Goal: Transaction & Acquisition: Purchase product/service

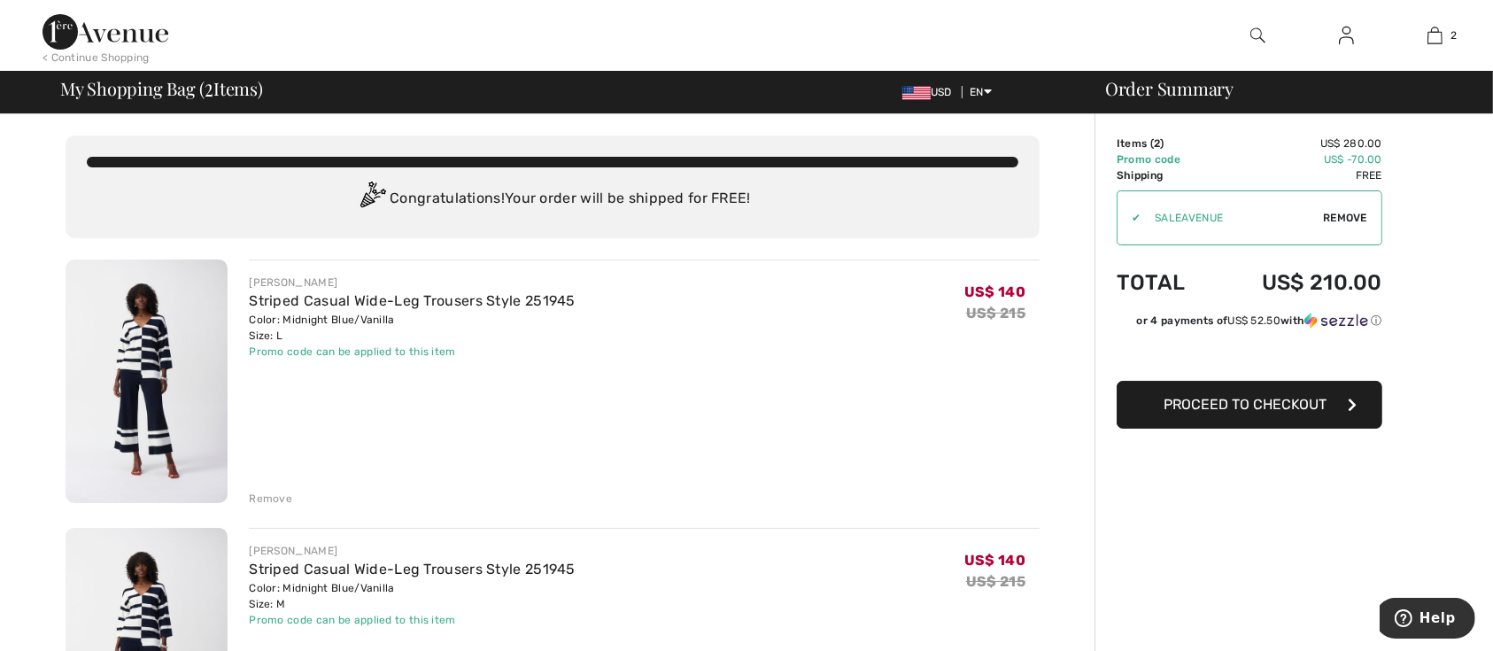
click at [281, 507] on div "Remove" at bounding box center [270, 499] width 43 height 16
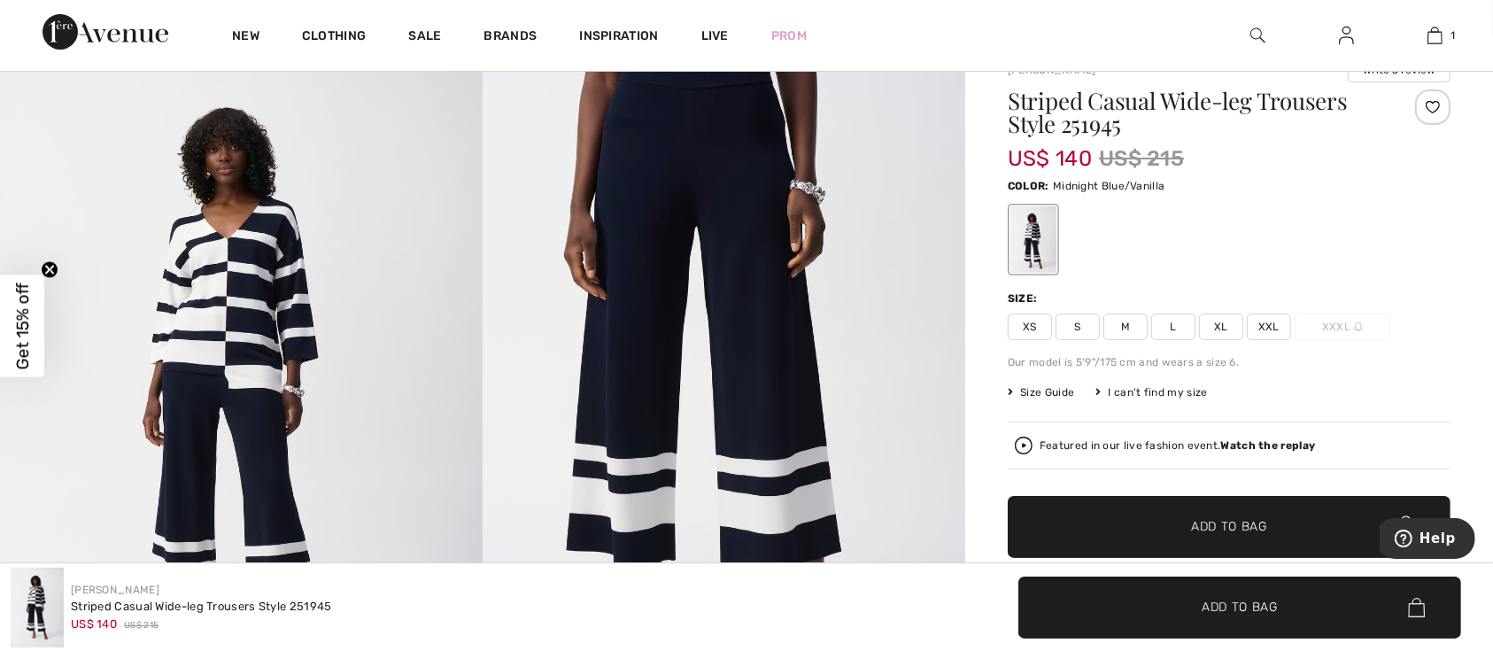
scroll to position [78, 0]
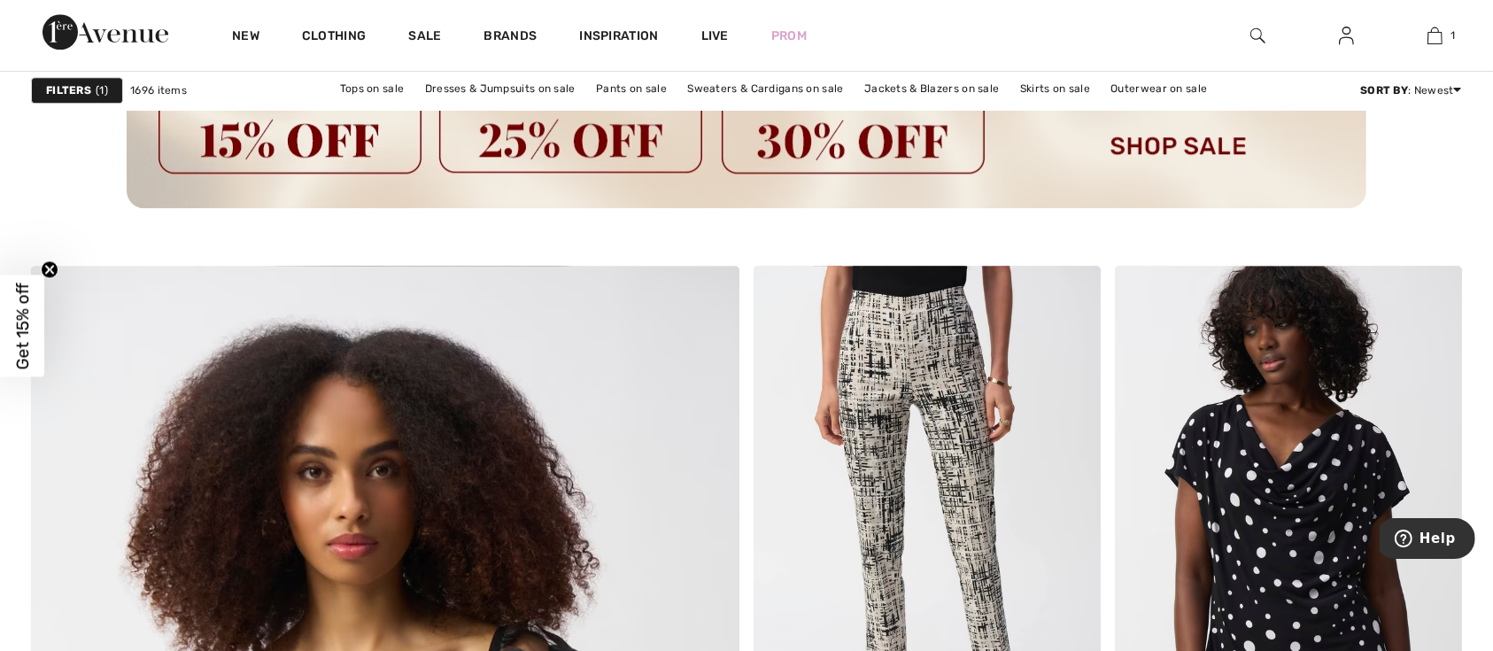
scroll to position [4838, 0]
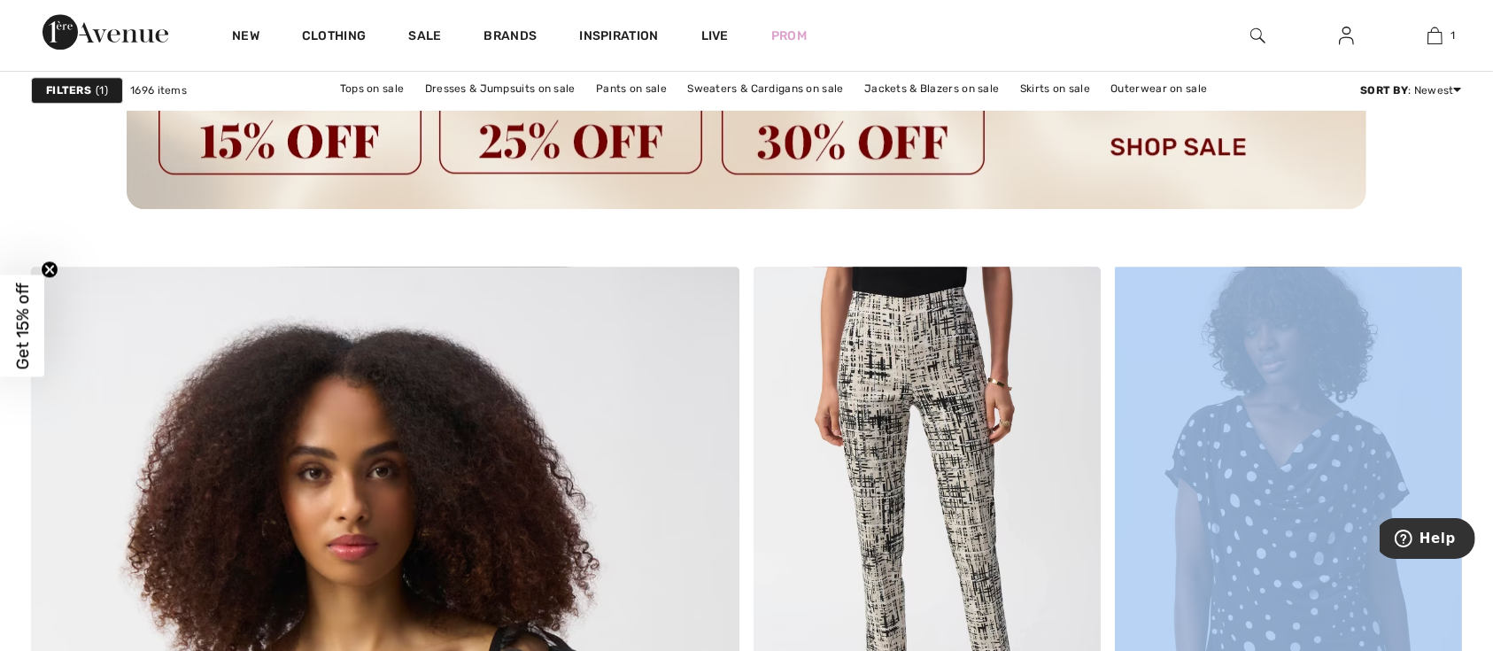
drag, startPoint x: 1492, startPoint y: 311, endPoint x: 1509, endPoint y: 341, distance: 34.5
click at [1453, 209] on picture at bounding box center [746, 107] width 1431 height 204
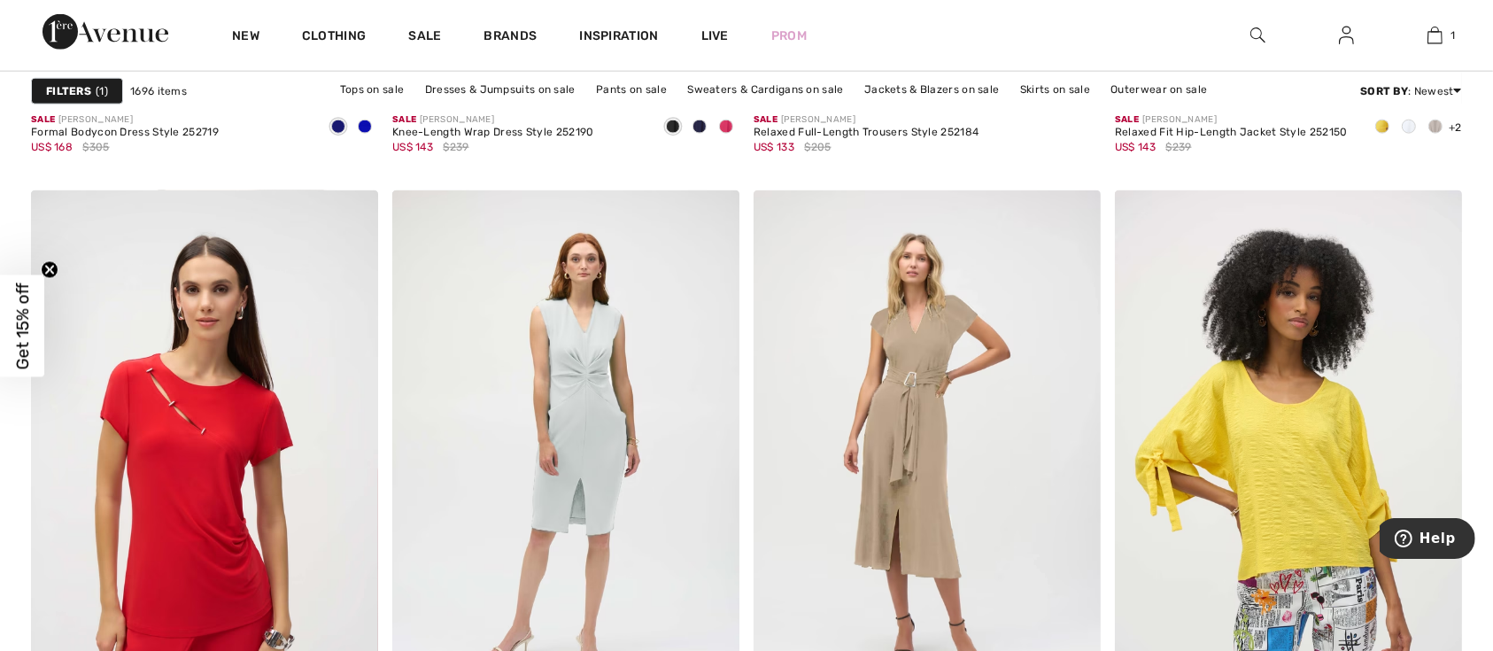
scroll to position [7605, 0]
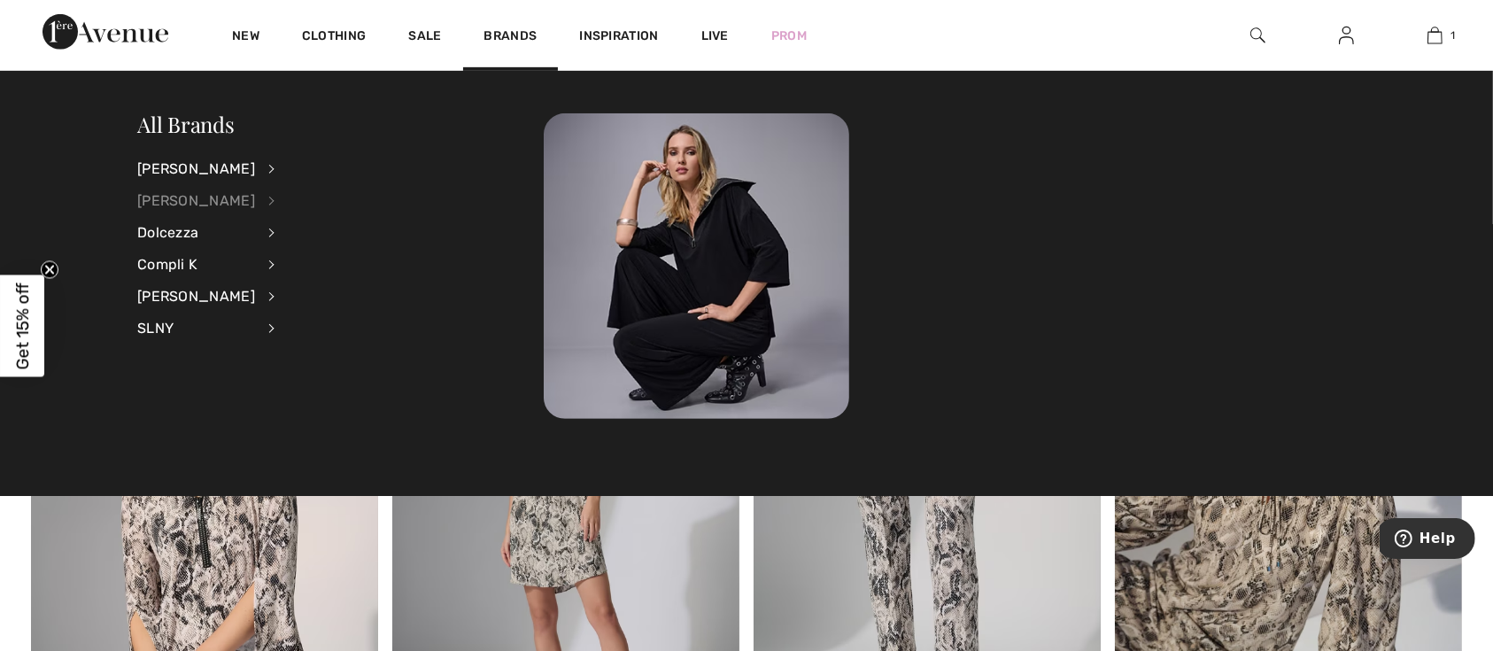
click at [201, 199] on div "[PERSON_NAME]" at bounding box center [196, 201] width 118 height 32
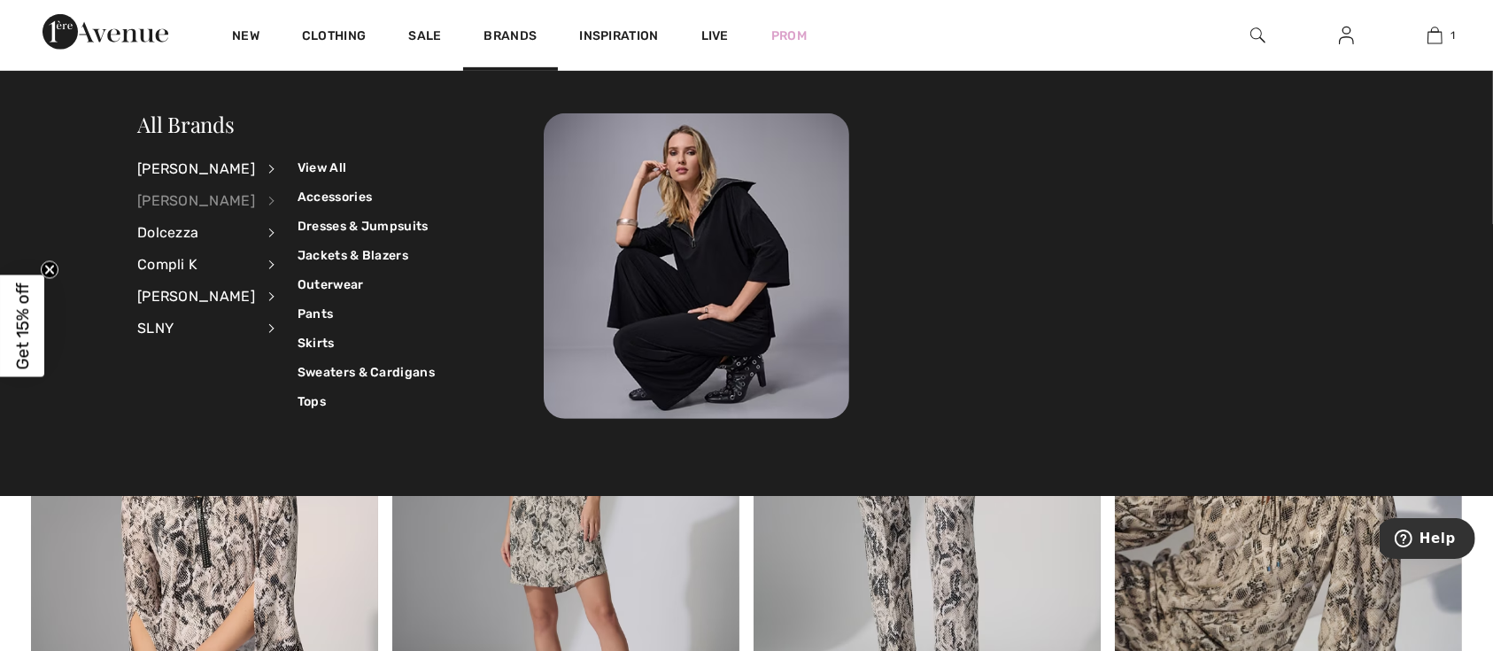
click at [201, 206] on div "[PERSON_NAME]" at bounding box center [196, 201] width 118 height 32
click at [319, 314] on link "Pants" at bounding box center [366, 313] width 137 height 29
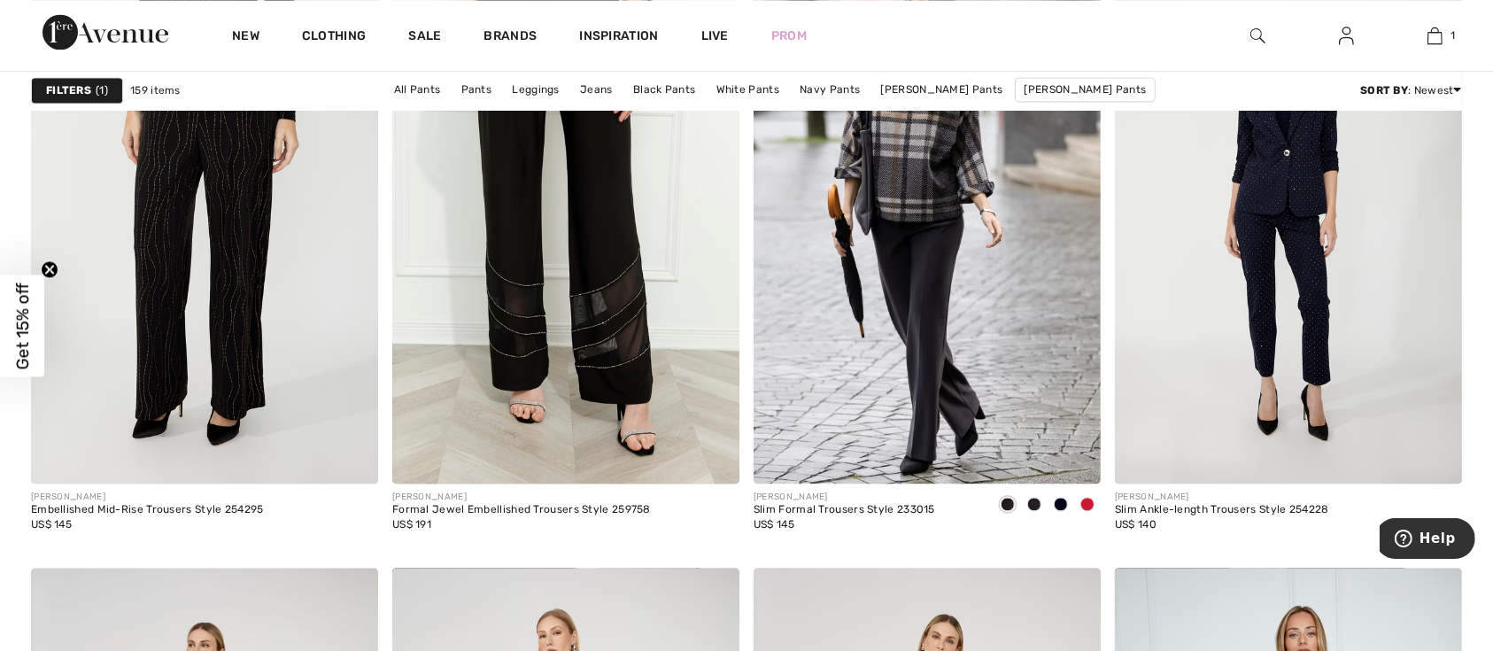
scroll to position [3660, 0]
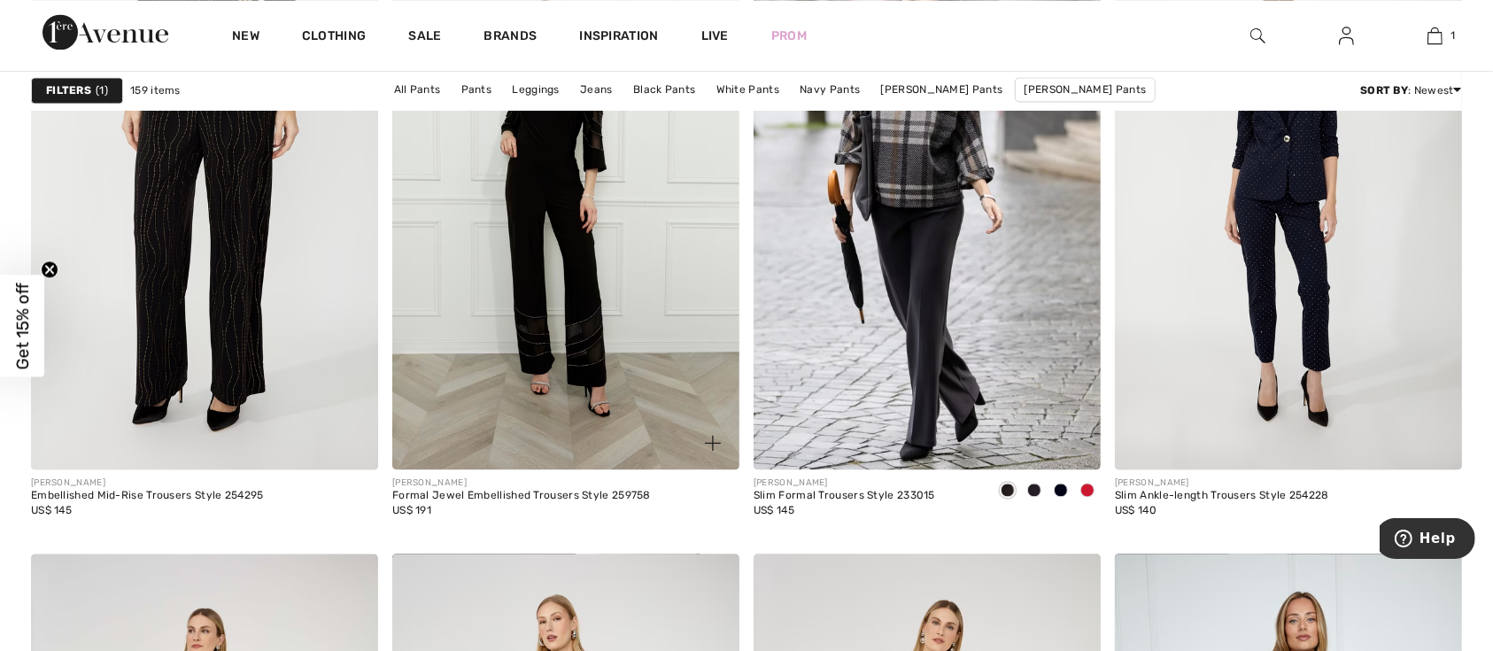
click at [566, 353] on img at bounding box center [565, 209] width 347 height 521
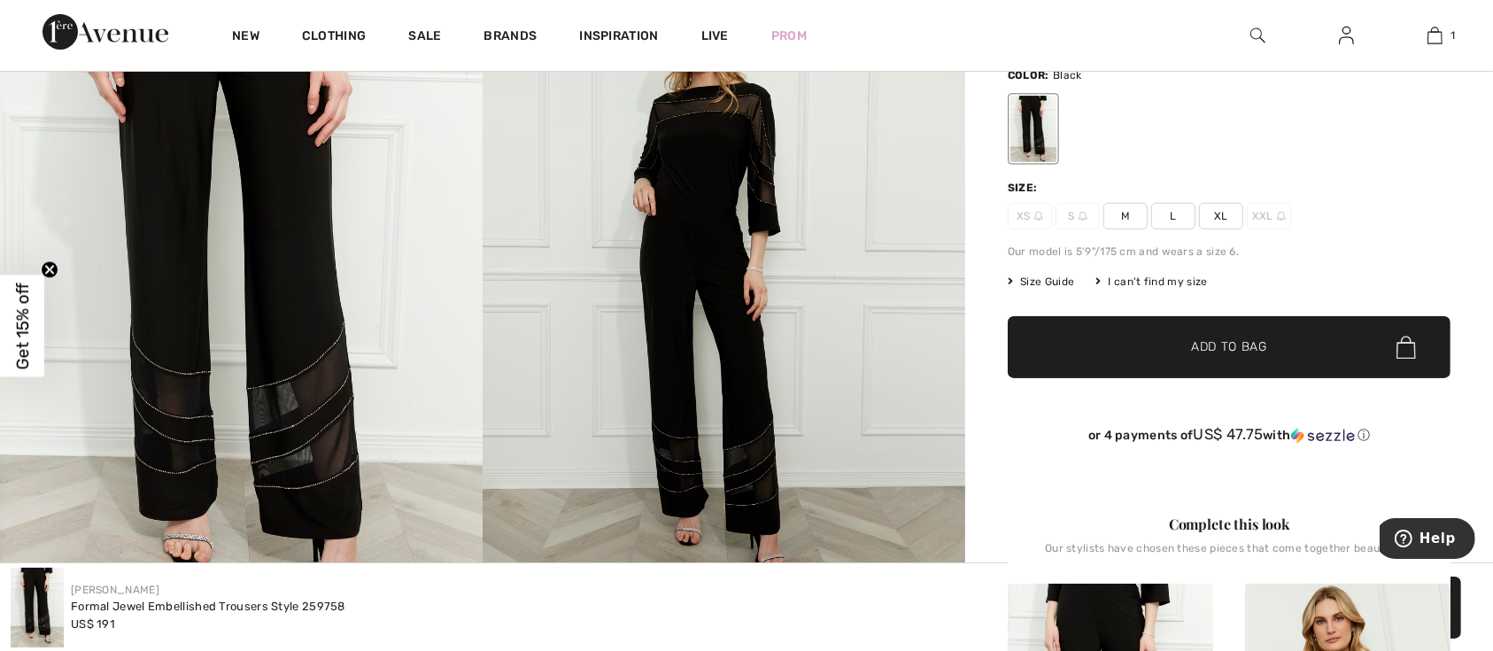
scroll to position [326, 0]
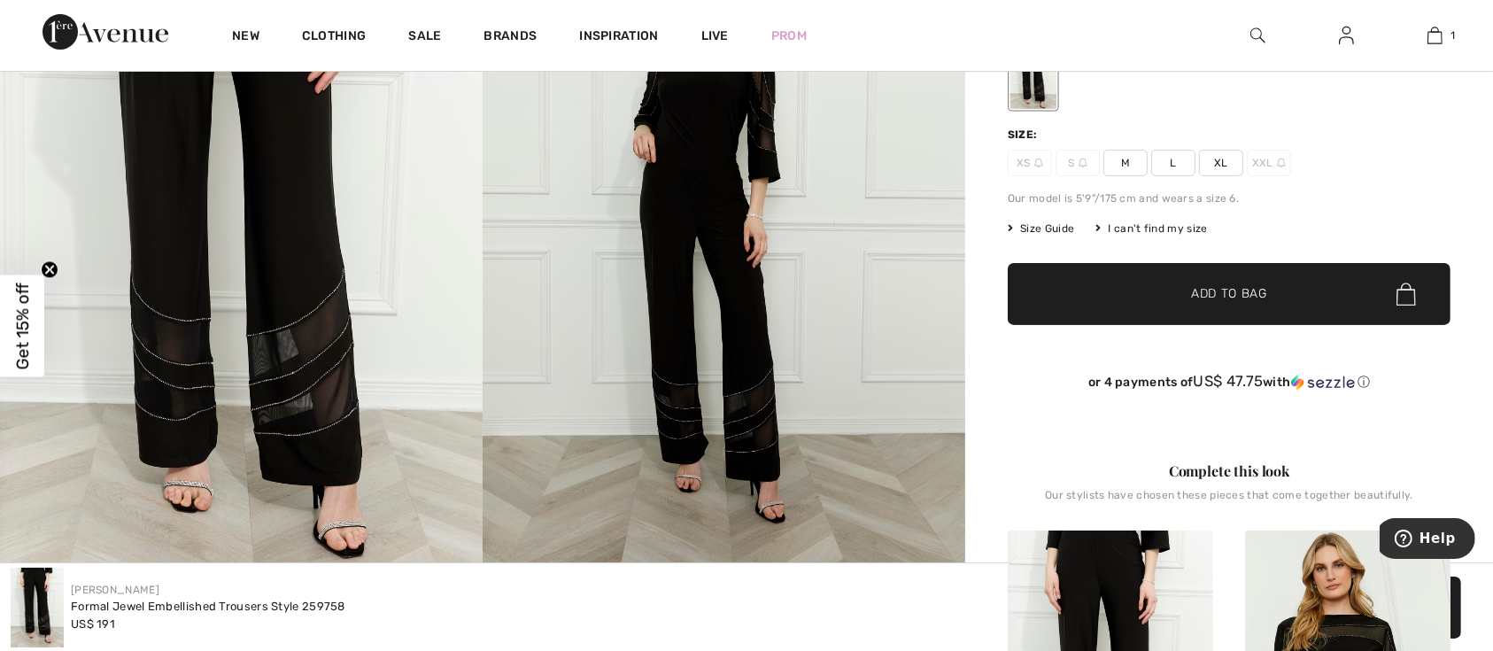
click at [1057, 236] on span "Size Guide" at bounding box center [1041, 229] width 66 height 16
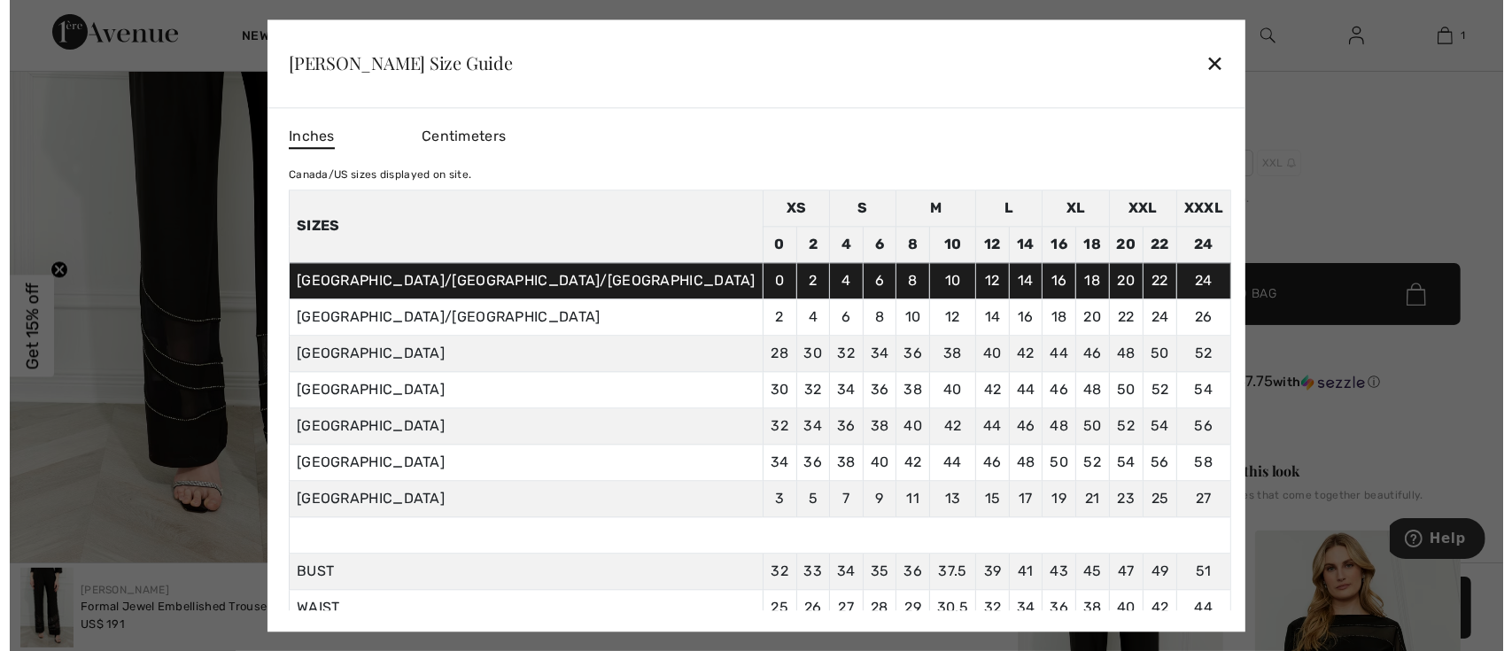
scroll to position [328, 0]
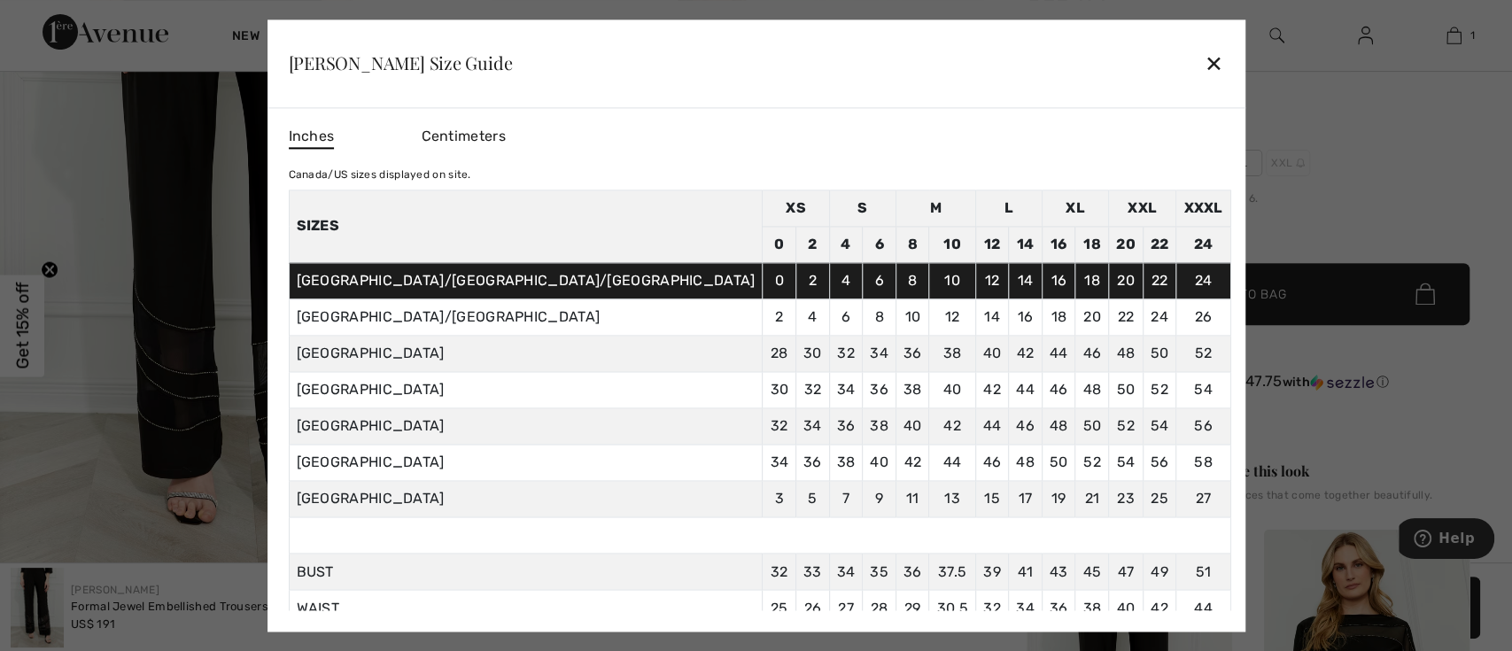
click at [1204, 52] on div "✕" at bounding box center [1213, 63] width 19 height 37
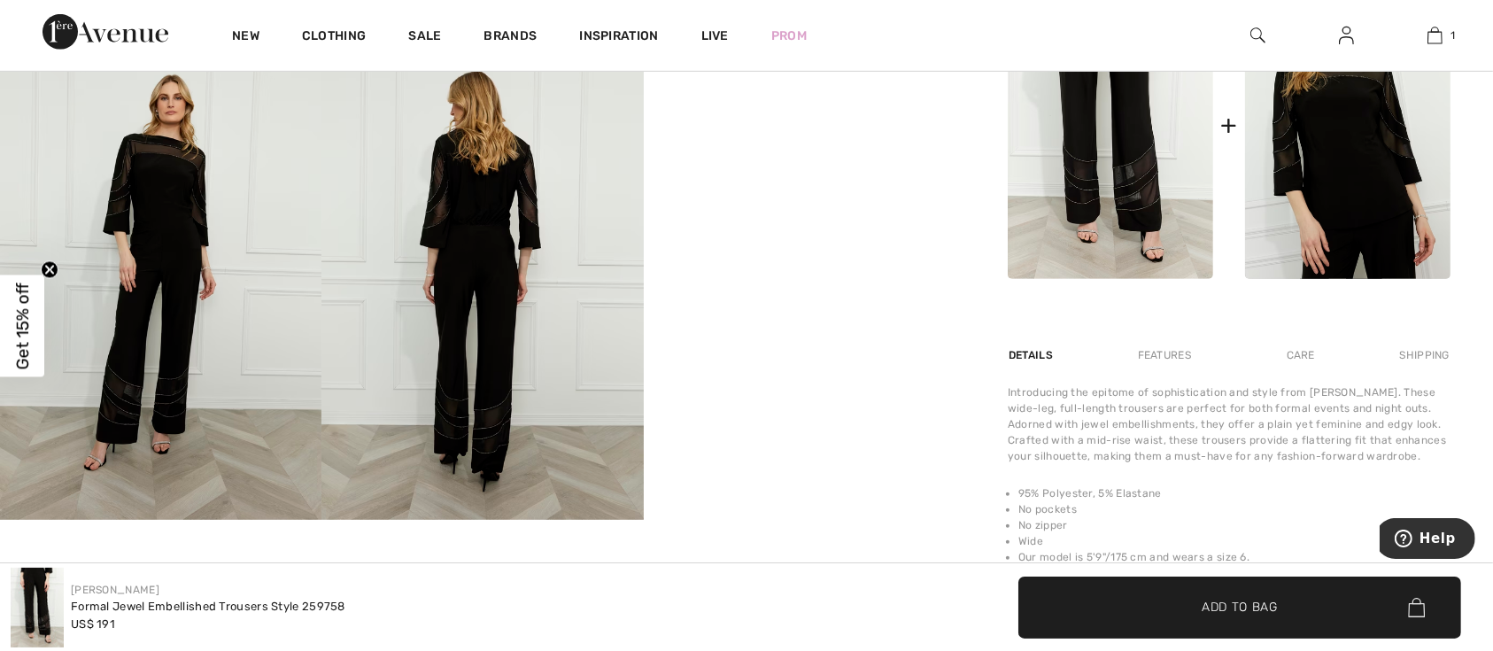
scroll to position [913, 0]
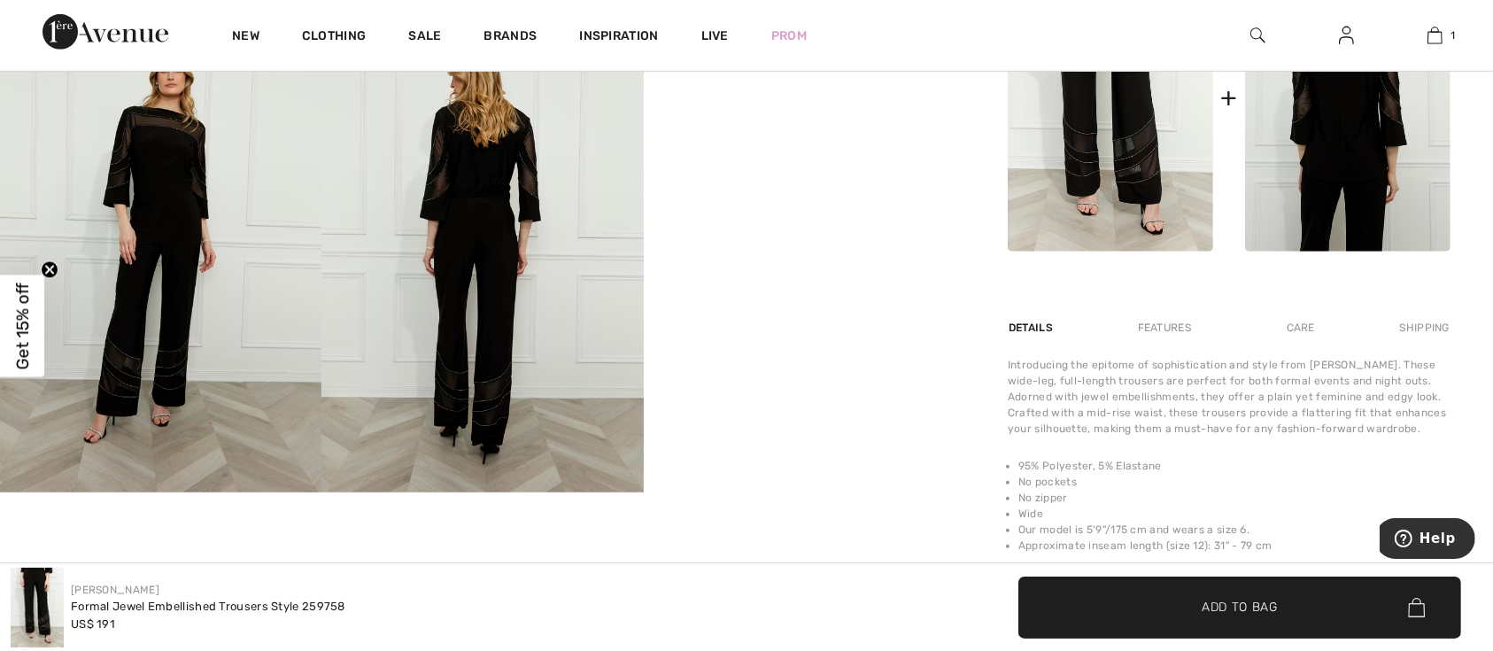
click at [1341, 182] on img at bounding box center [1347, 97] width 205 height 309
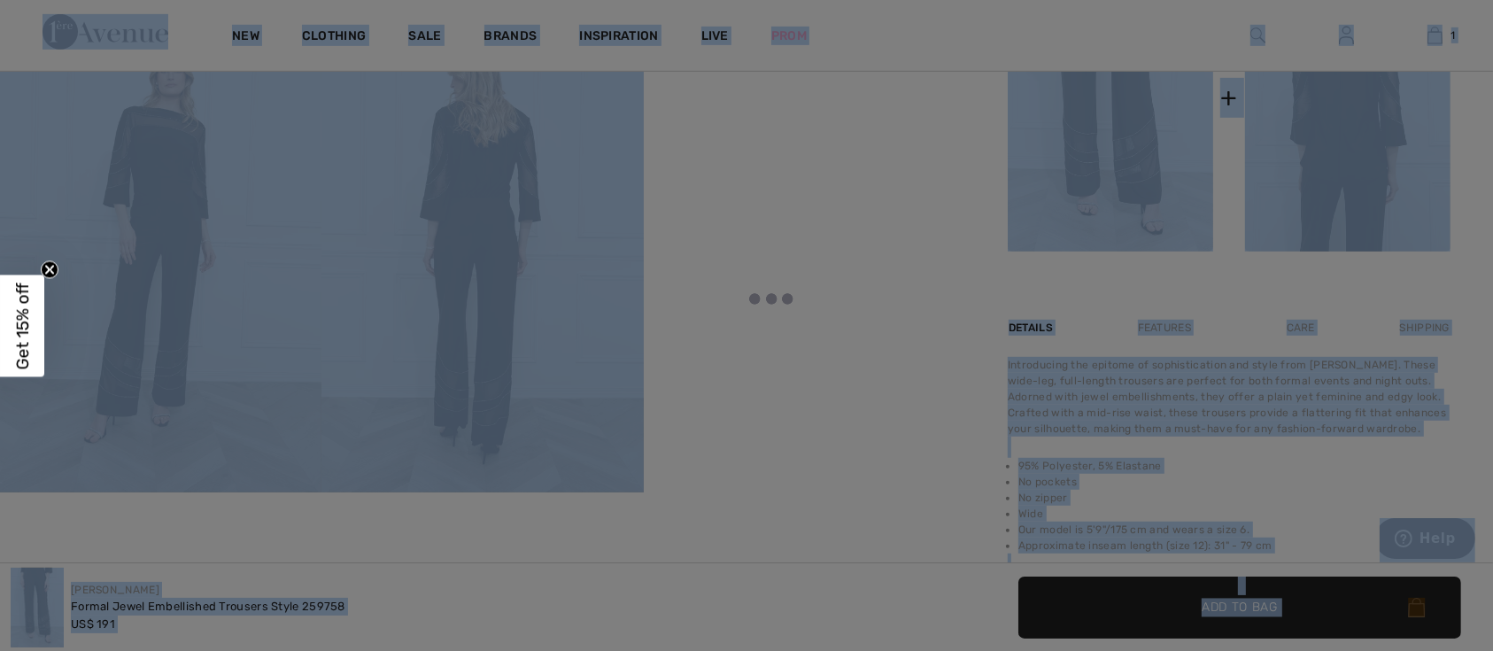
click at [1341, 182] on div at bounding box center [746, 325] width 1493 height 651
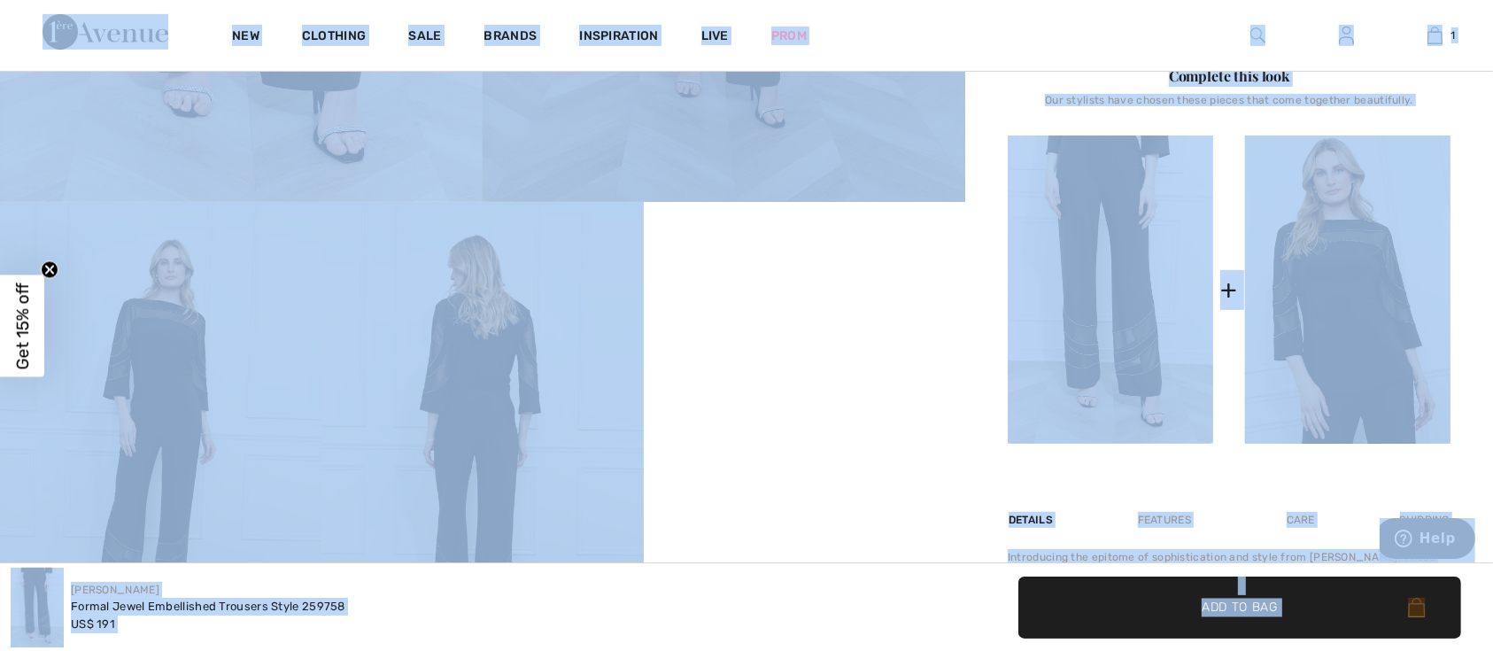
scroll to position [688, 0]
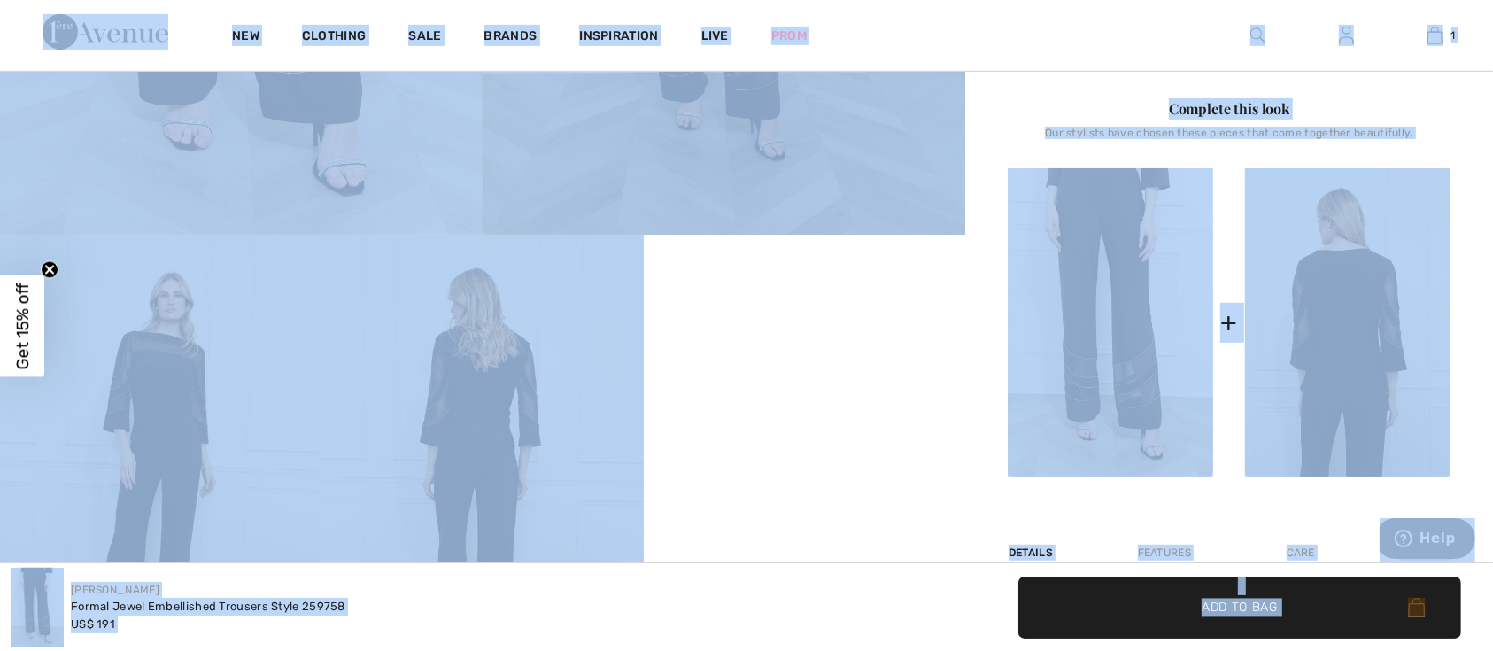
click at [1362, 339] on img at bounding box center [1347, 322] width 205 height 309
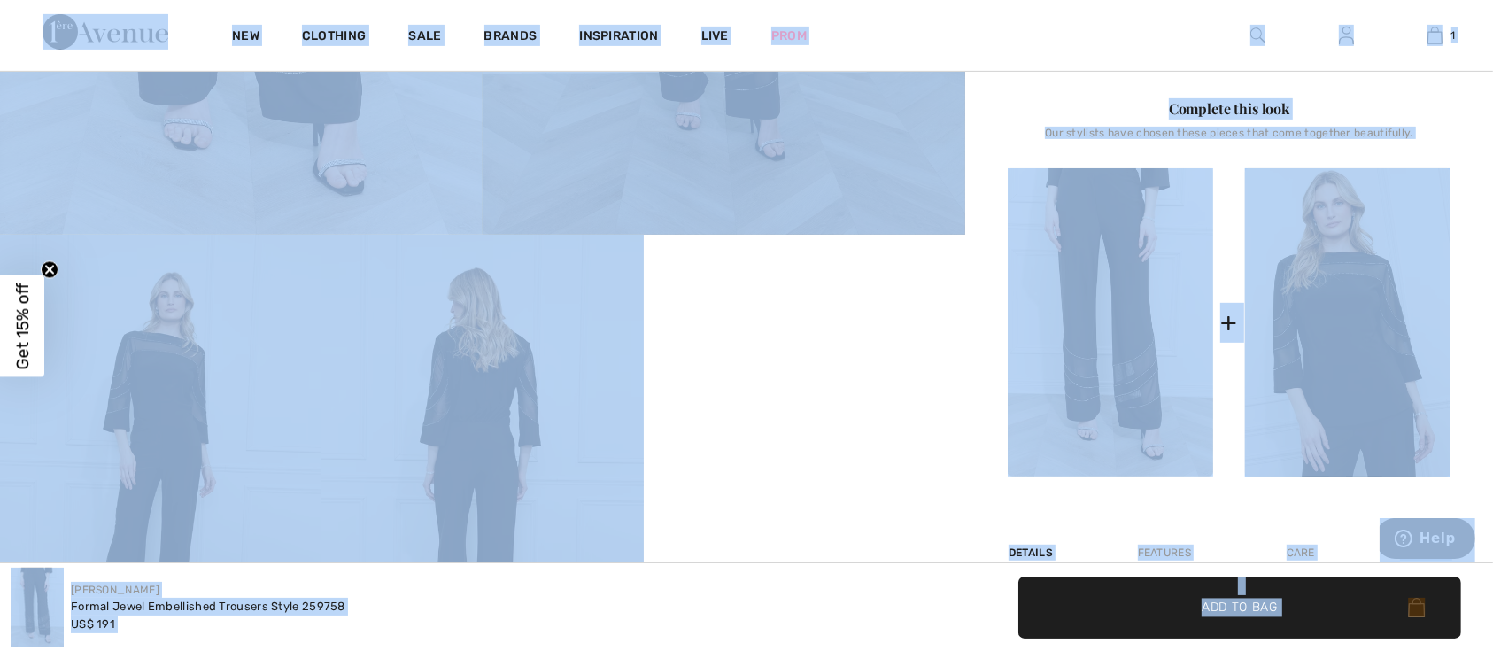
click at [182, 431] on img at bounding box center [160, 476] width 321 height 483
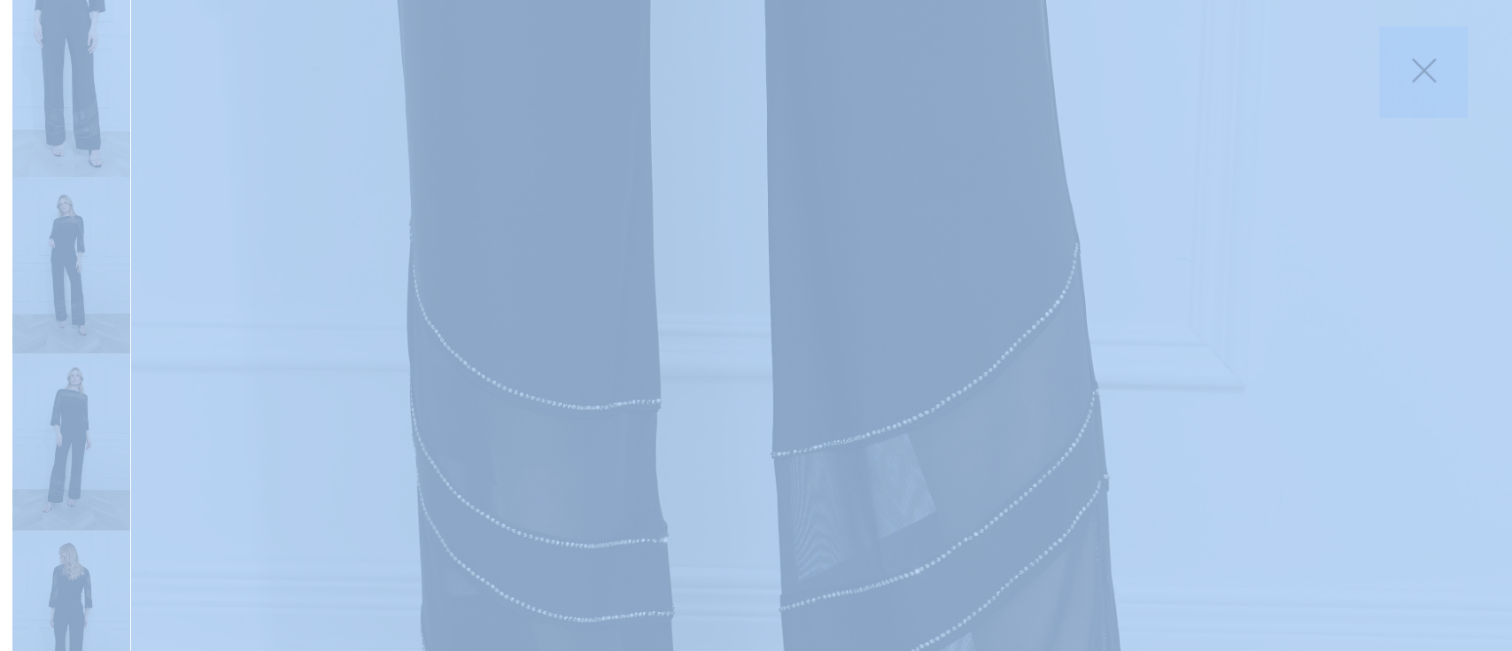
scroll to position [0, 0]
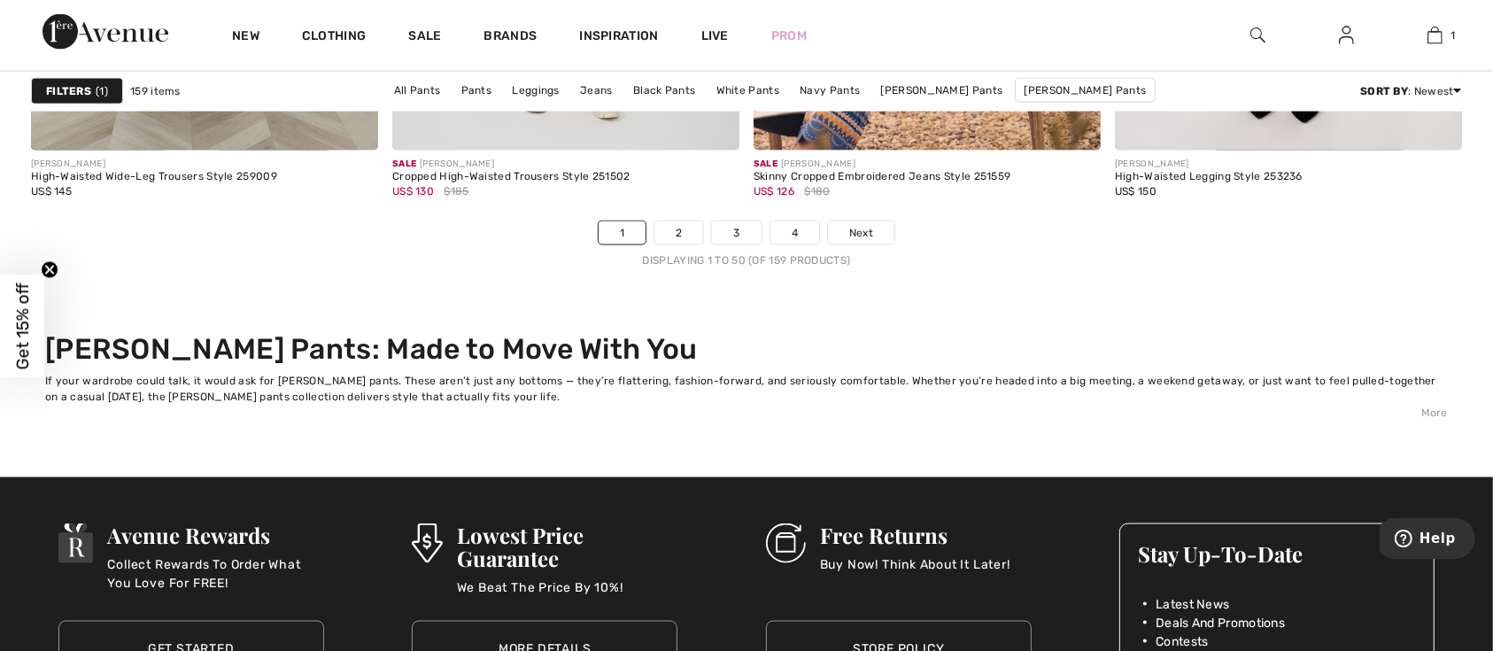
scroll to position [9461, 0]
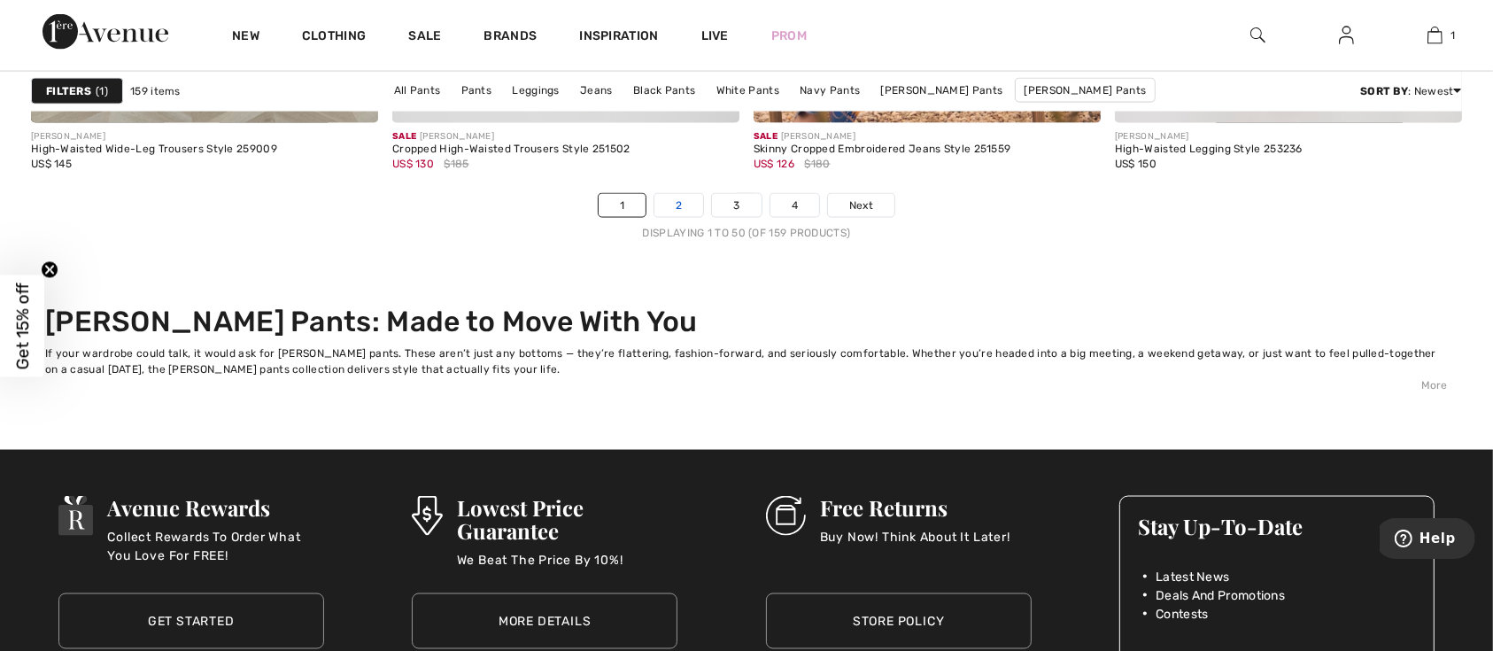
click at [661, 217] on link "2" at bounding box center [678, 205] width 49 height 23
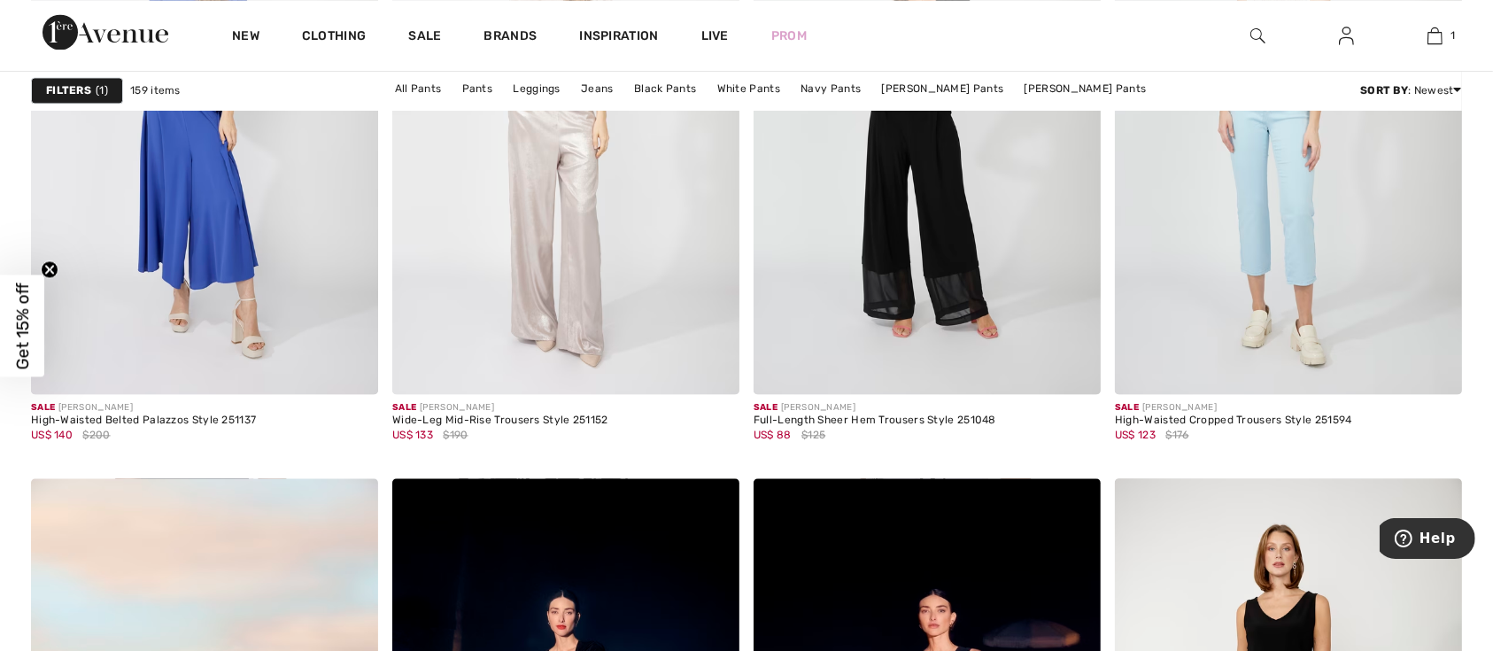
scroll to position [3805, 0]
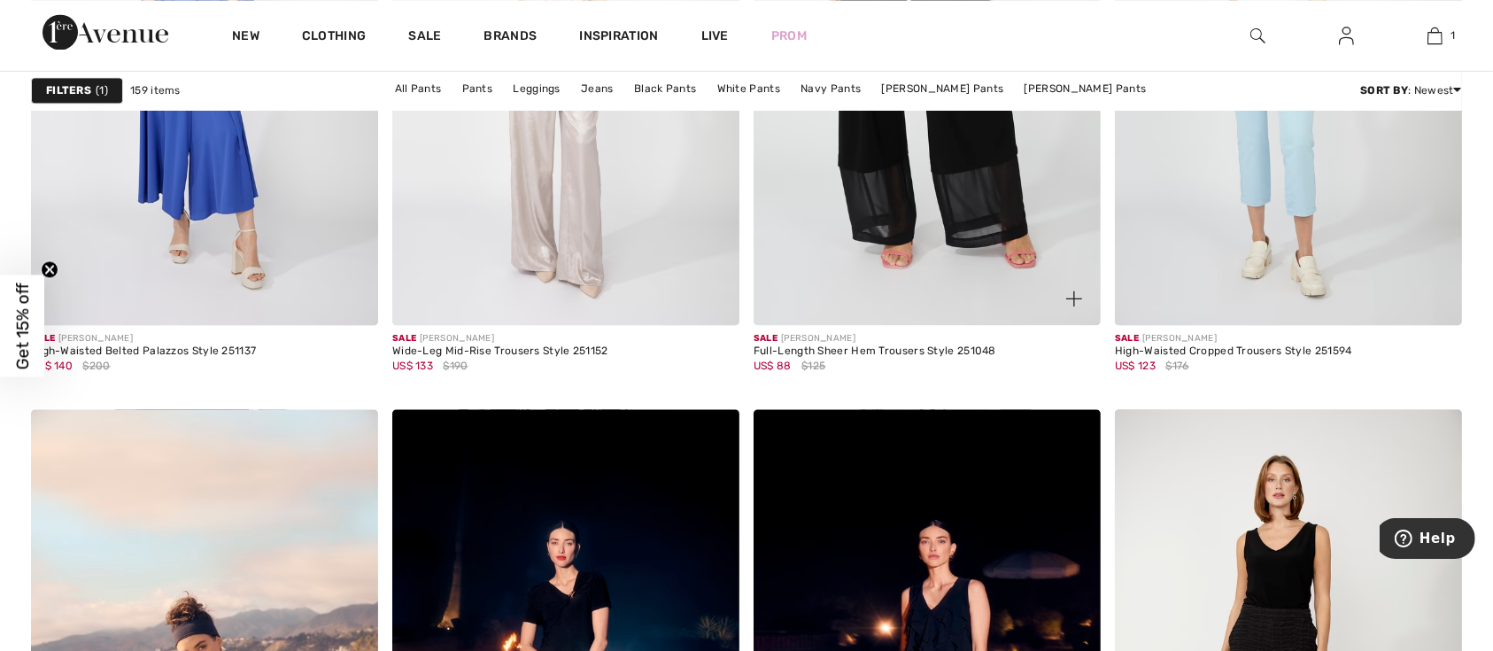
click at [935, 249] on img at bounding box center [927, 64] width 347 height 521
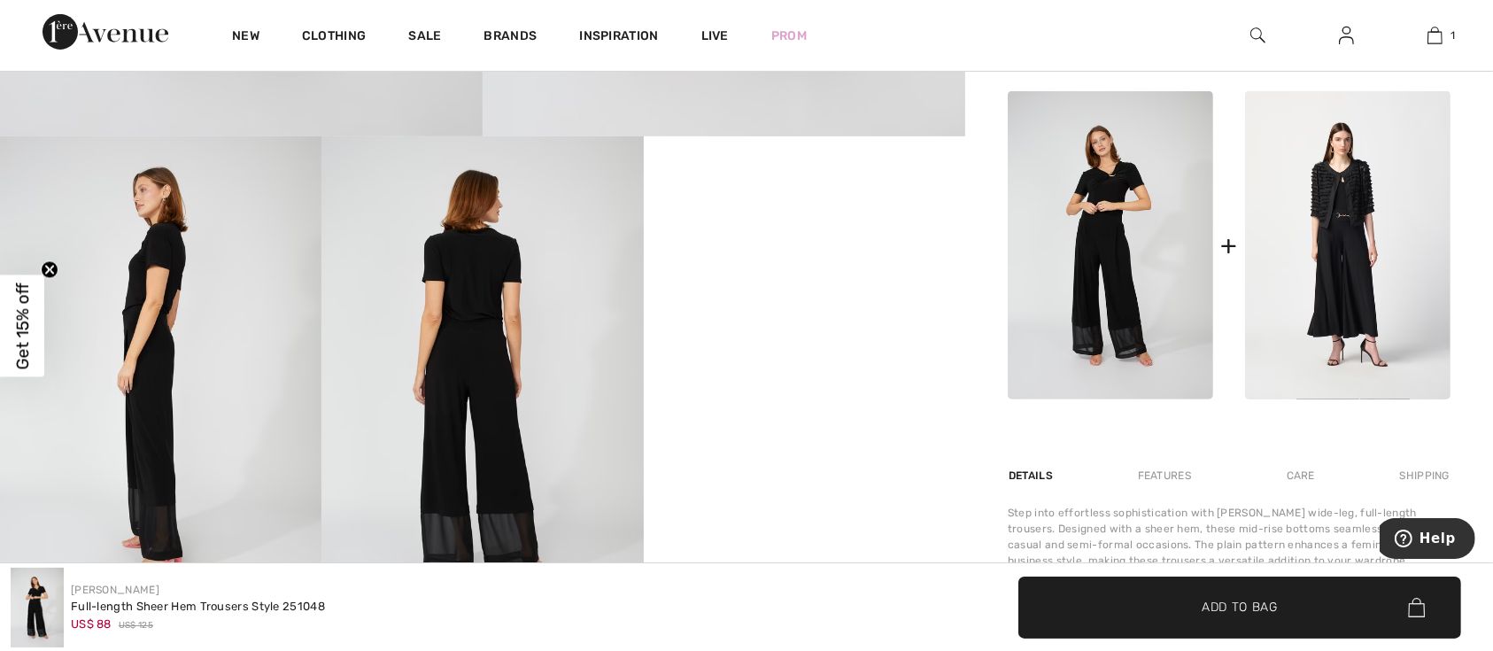
scroll to position [840, 0]
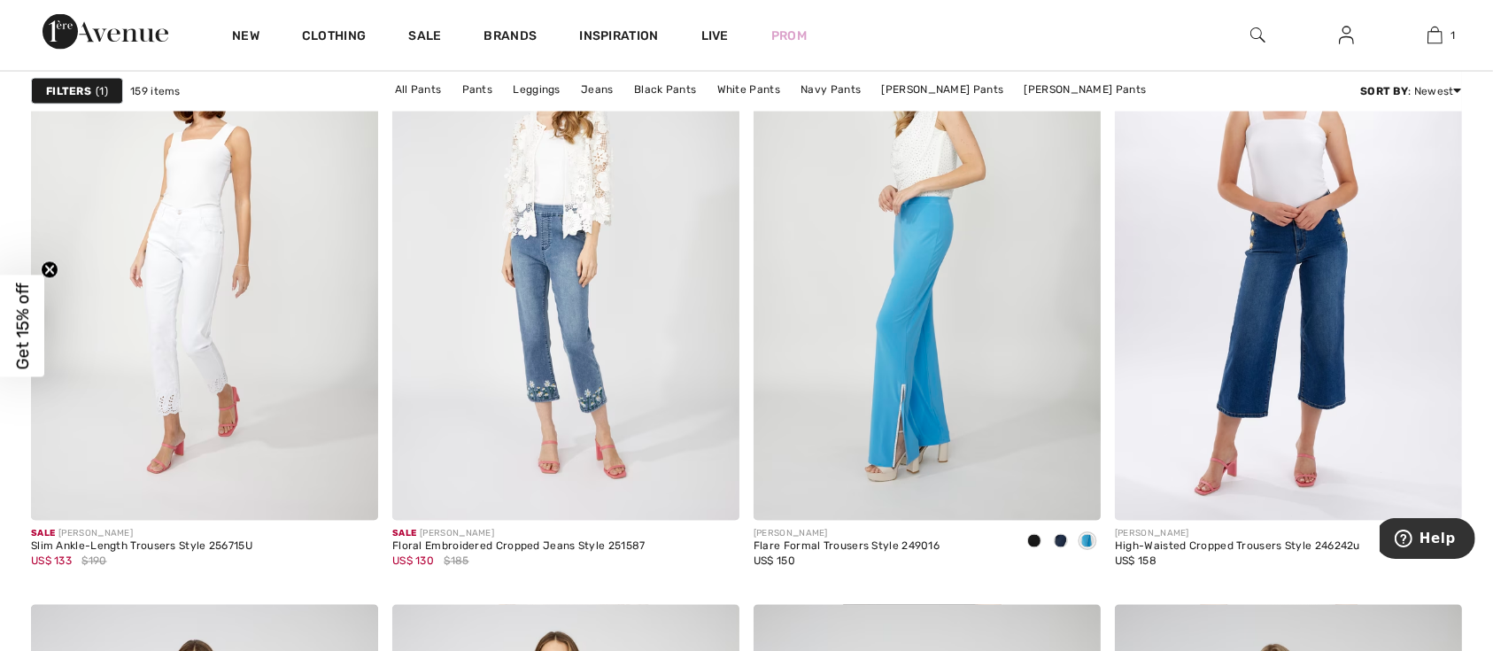
scroll to position [4295, 0]
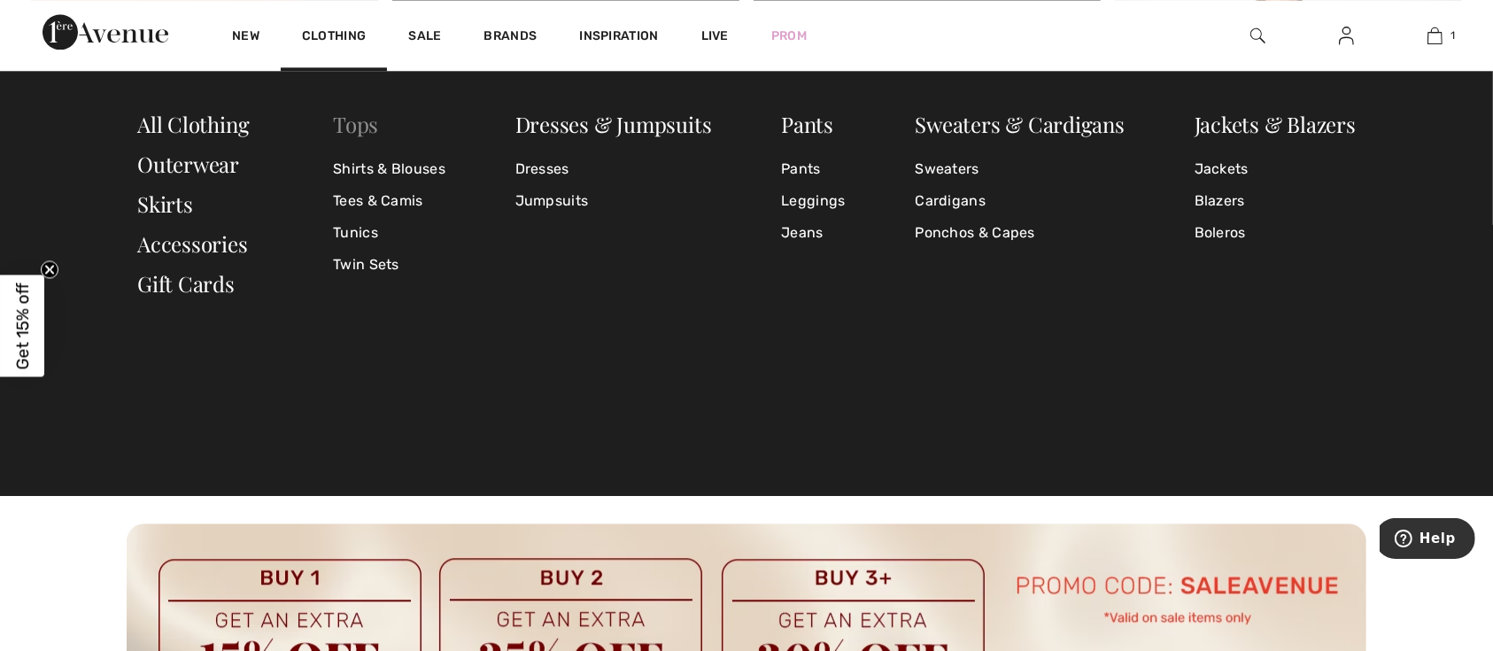
click at [360, 122] on link "Tops" at bounding box center [355, 124] width 45 height 28
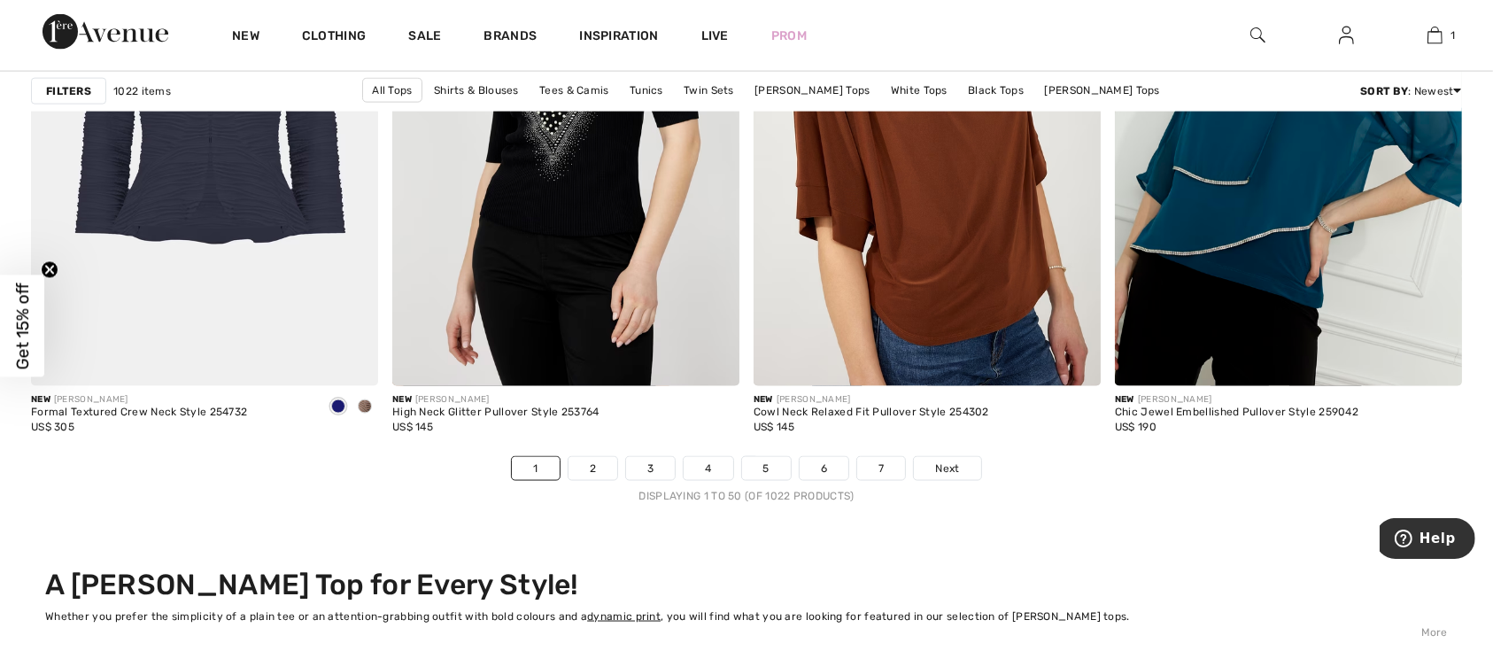
scroll to position [9235, 0]
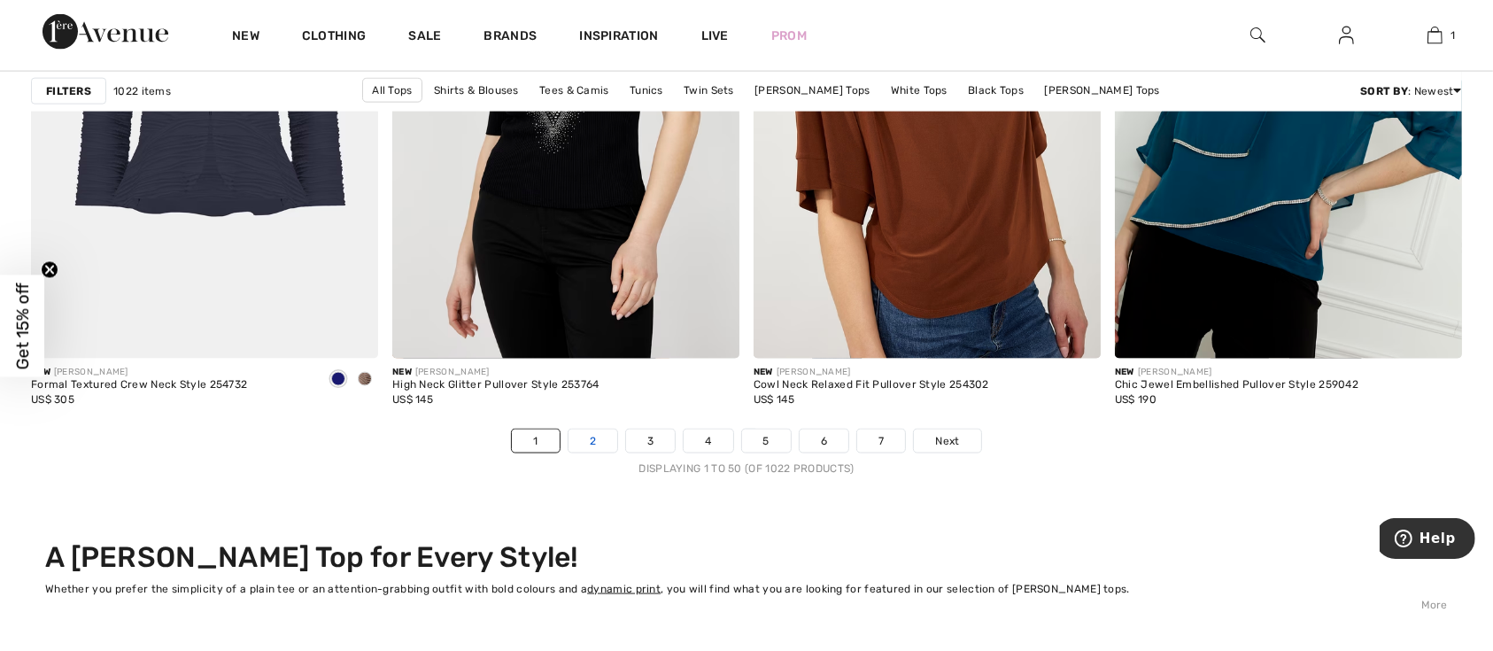
click at [569, 453] on link "2" at bounding box center [593, 441] width 49 height 23
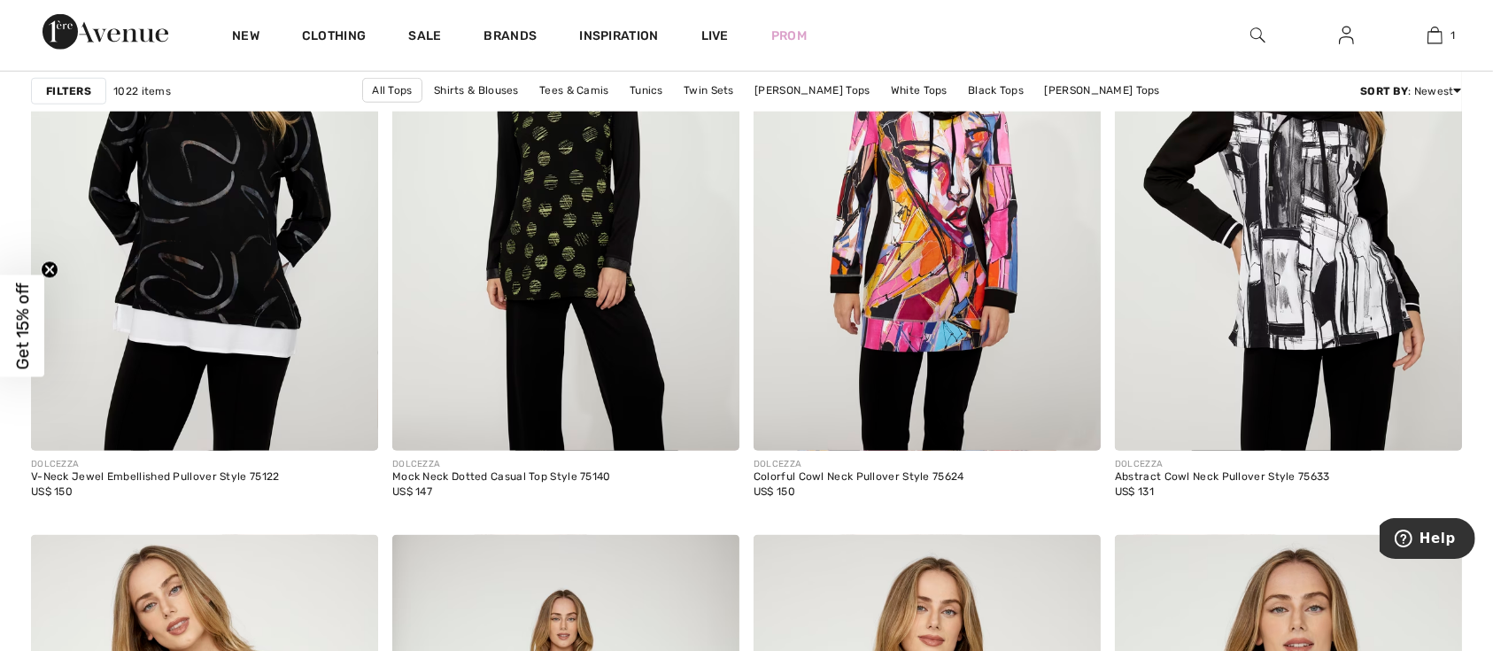
scroll to position [8496, 0]
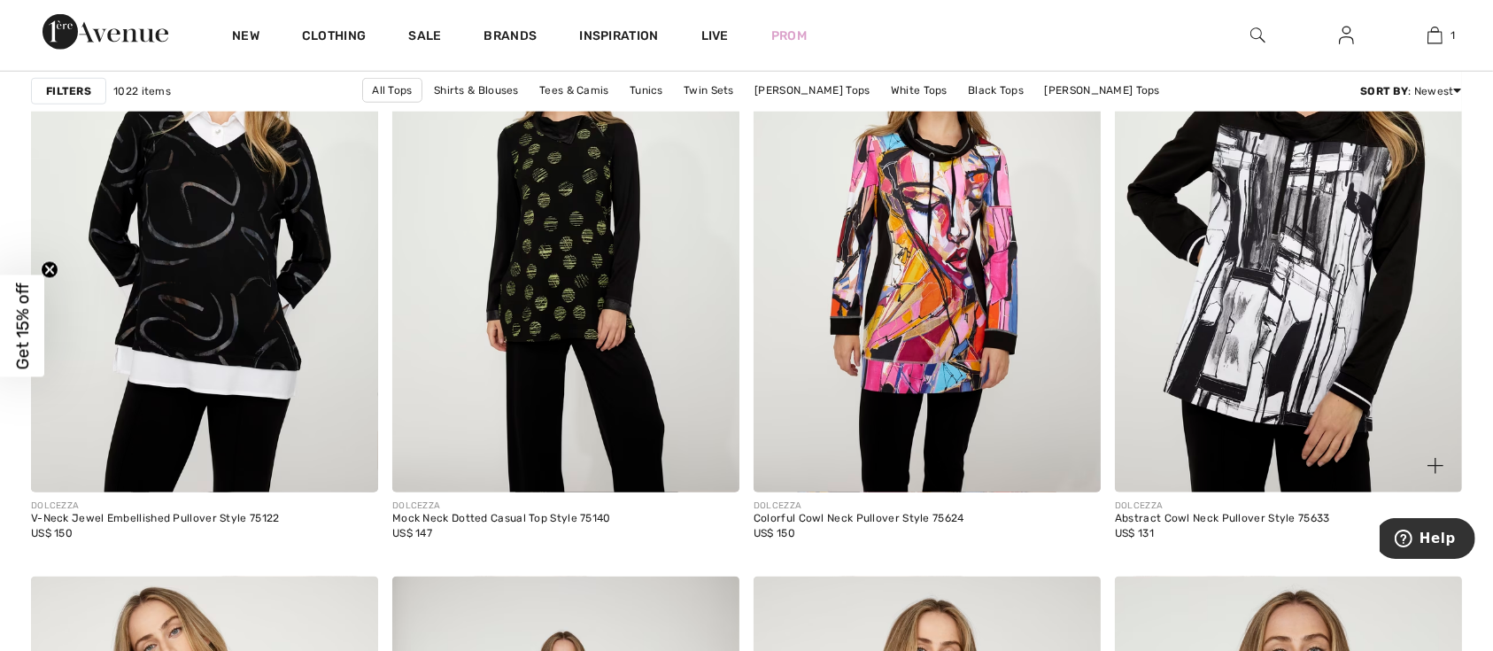
click at [1304, 405] on img at bounding box center [1288, 232] width 347 height 521
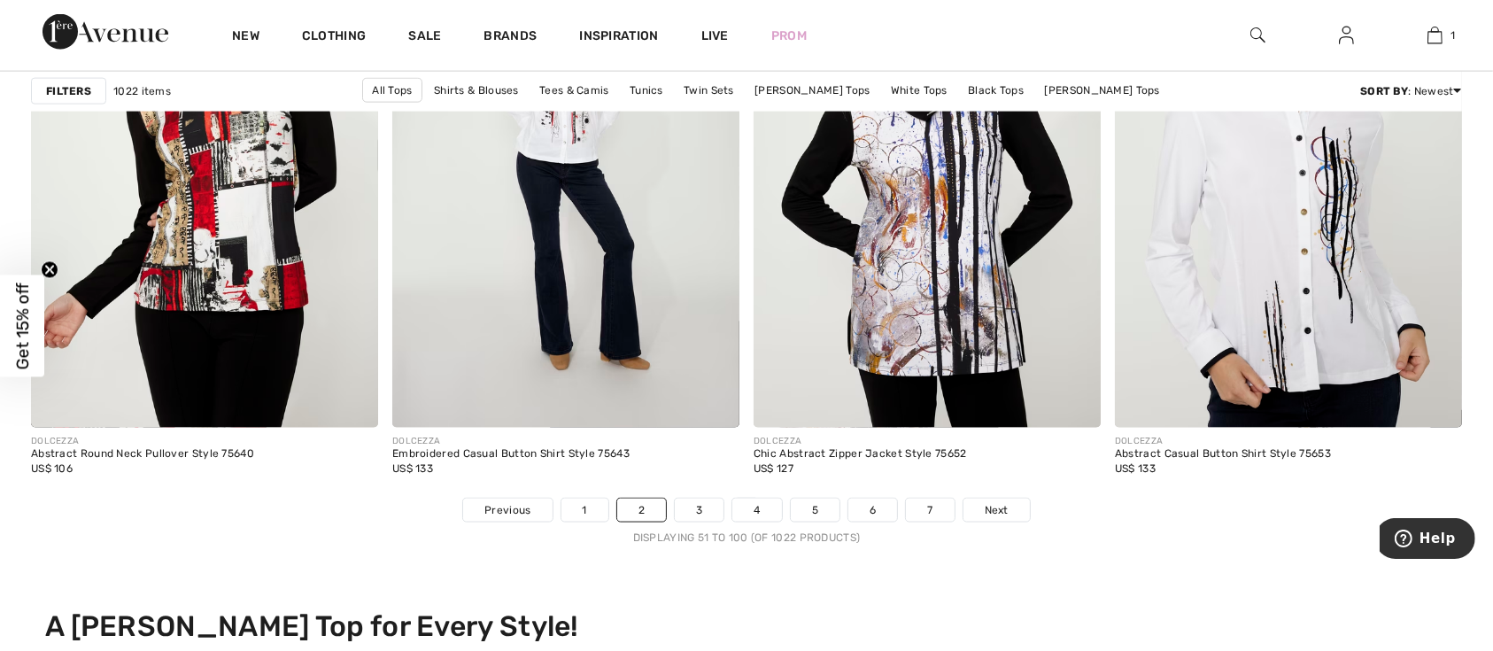
scroll to position [9194, 0]
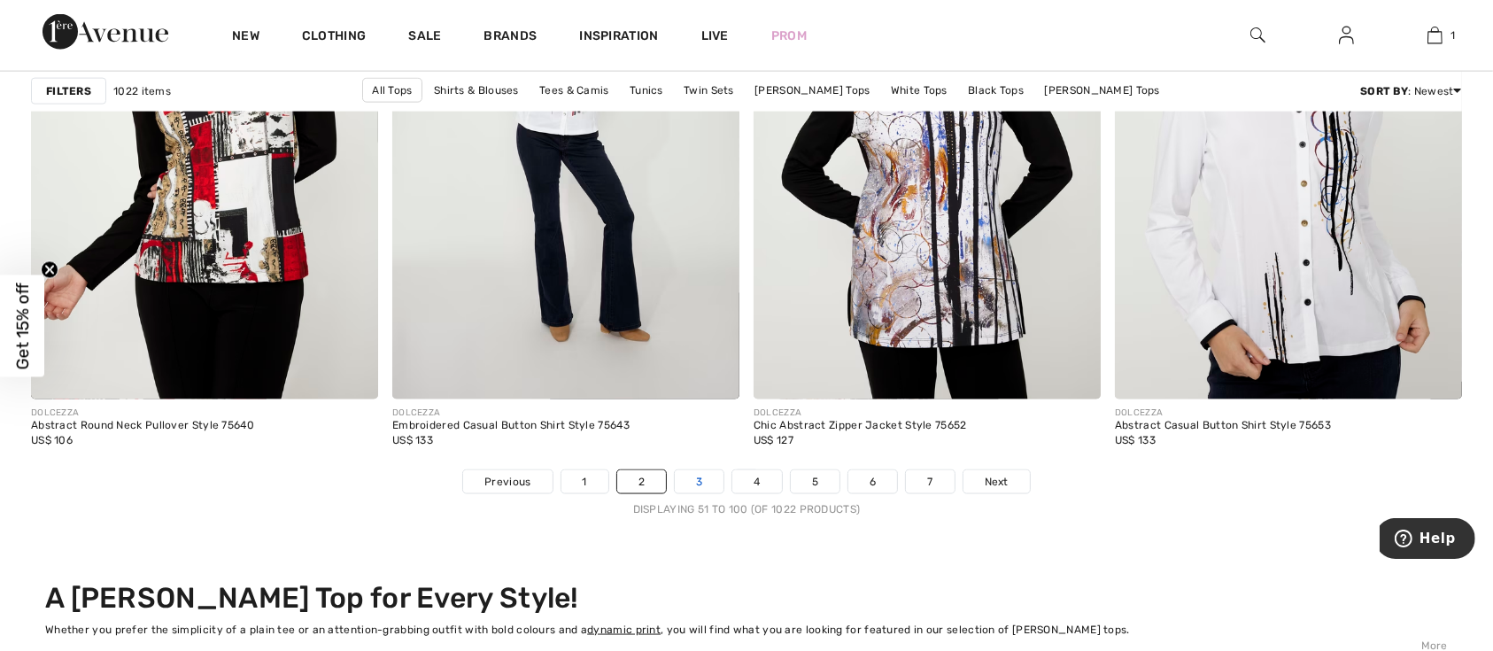
click at [700, 493] on link "3" at bounding box center [699, 481] width 49 height 23
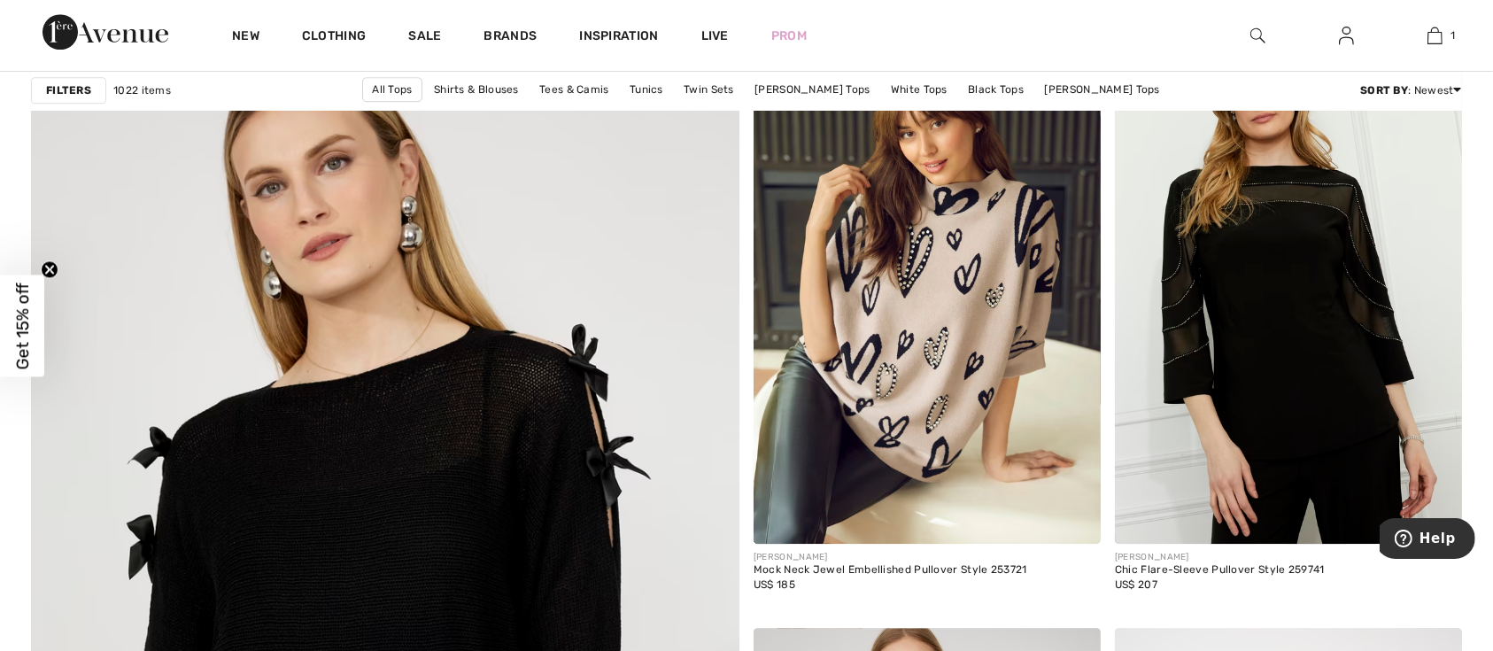
scroll to position [5080, 0]
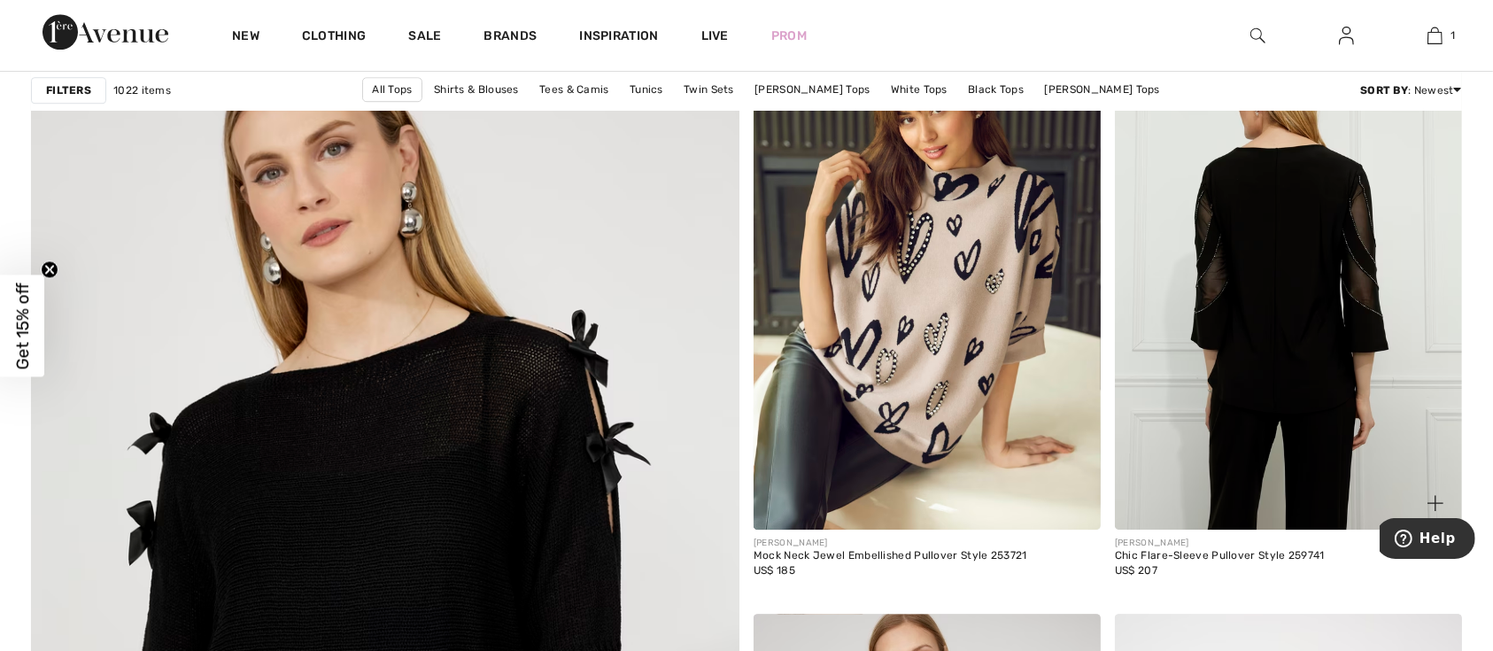
click at [1299, 345] on img at bounding box center [1288, 269] width 347 height 521
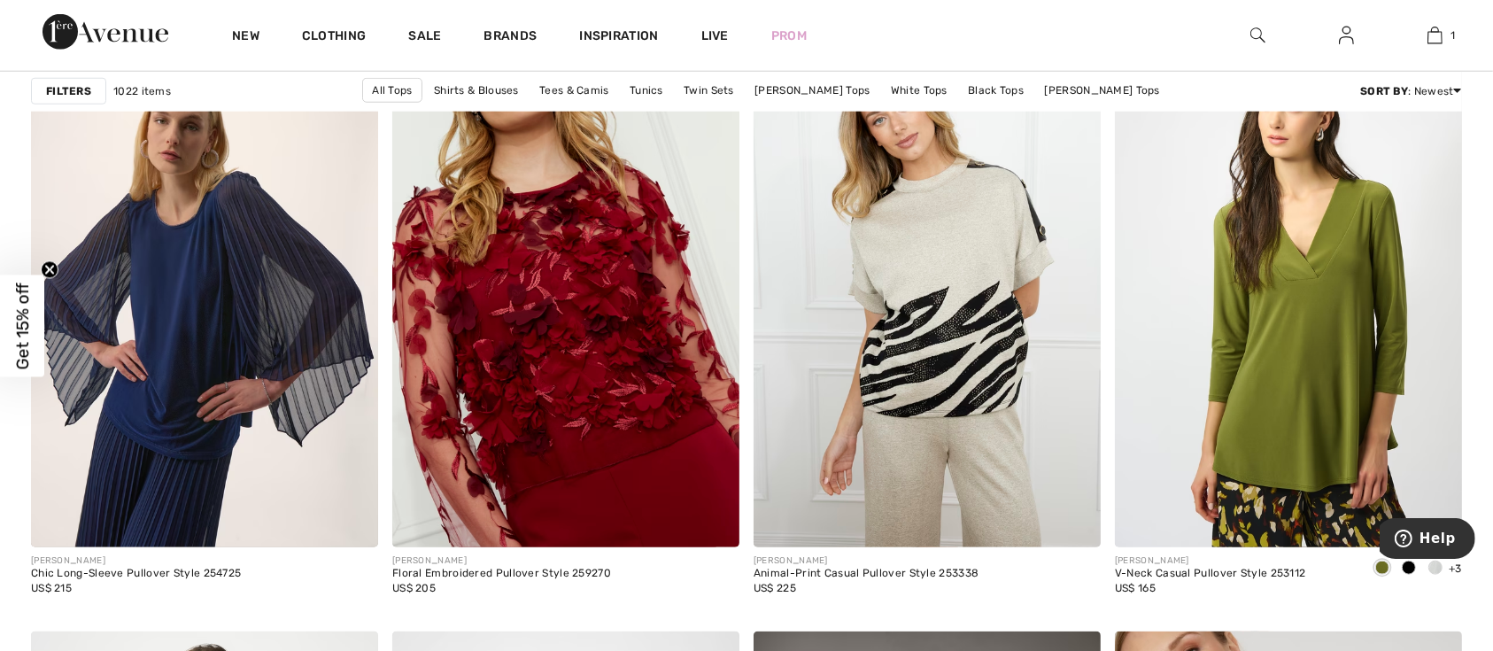
scroll to position [8538, 0]
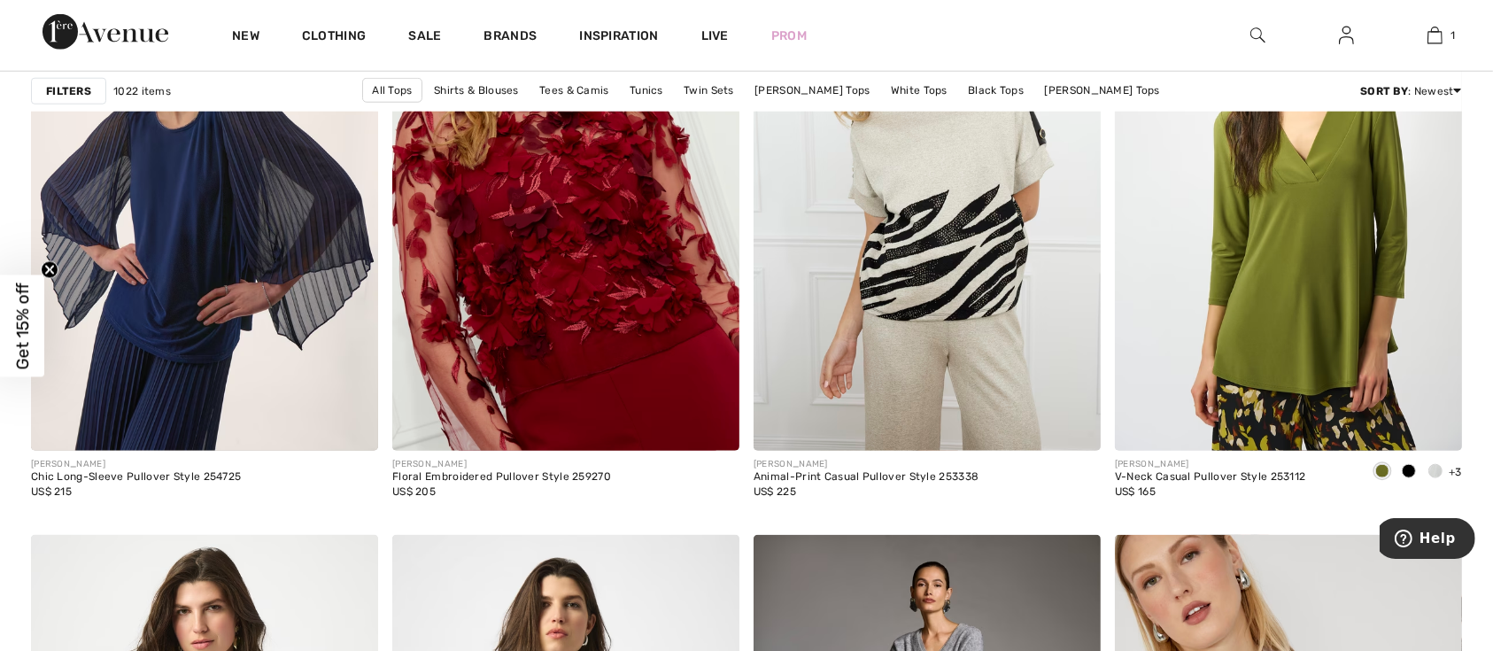
drag, startPoint x: 1502, startPoint y: 322, endPoint x: 95, endPoint y: 2, distance: 1443.4
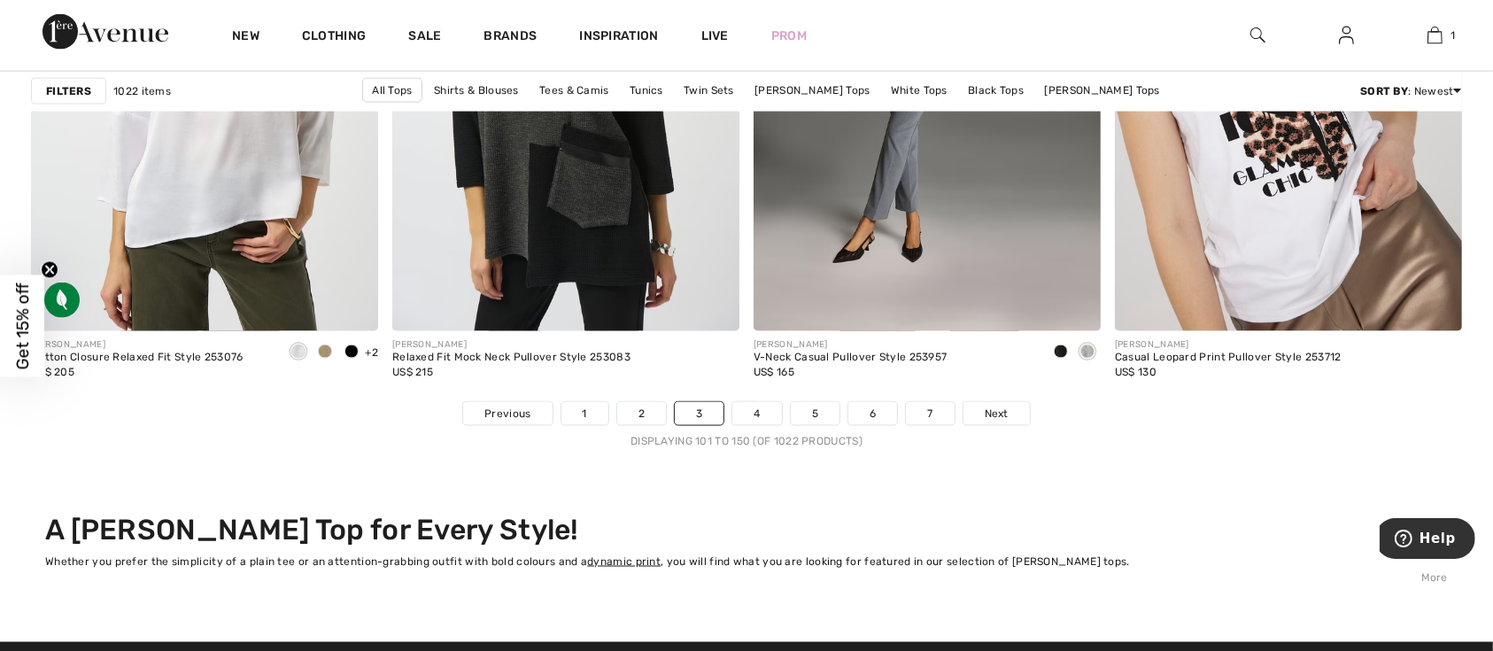
scroll to position [9387, 0]
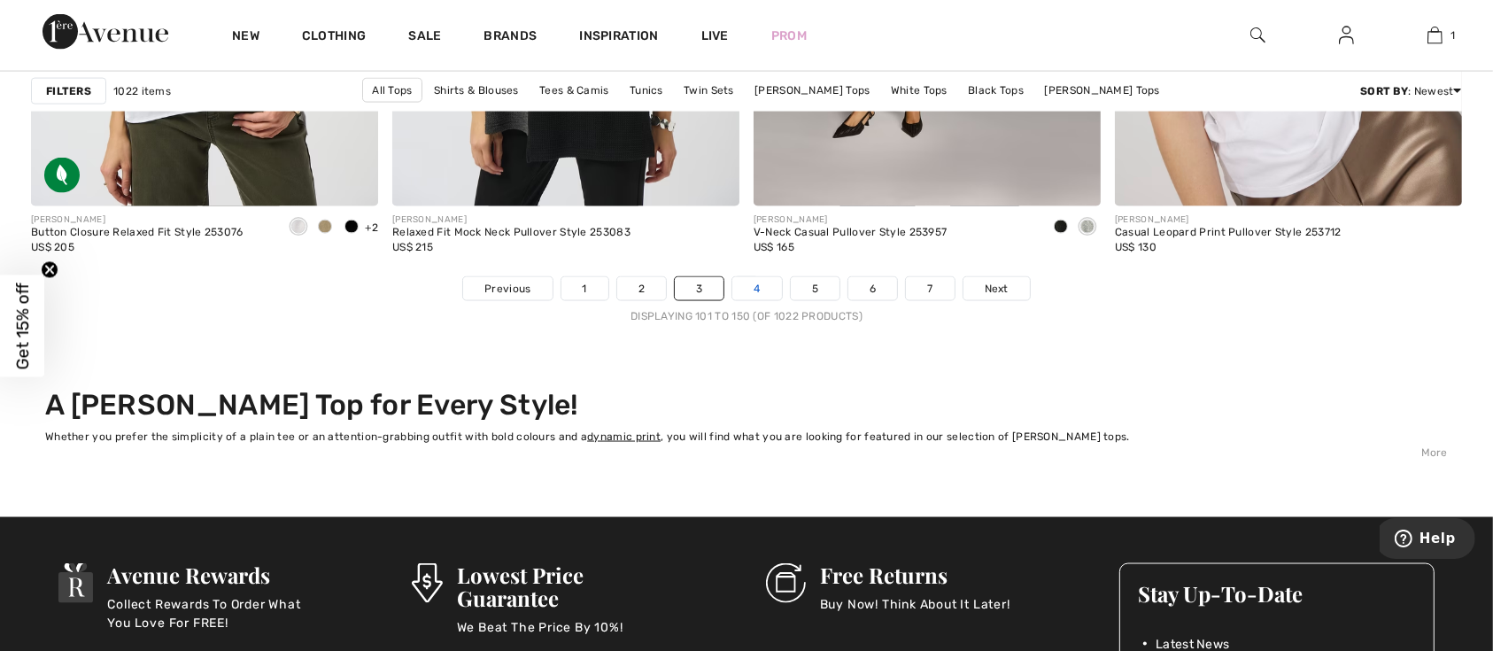
click at [762, 300] on link "4" at bounding box center [756, 288] width 49 height 23
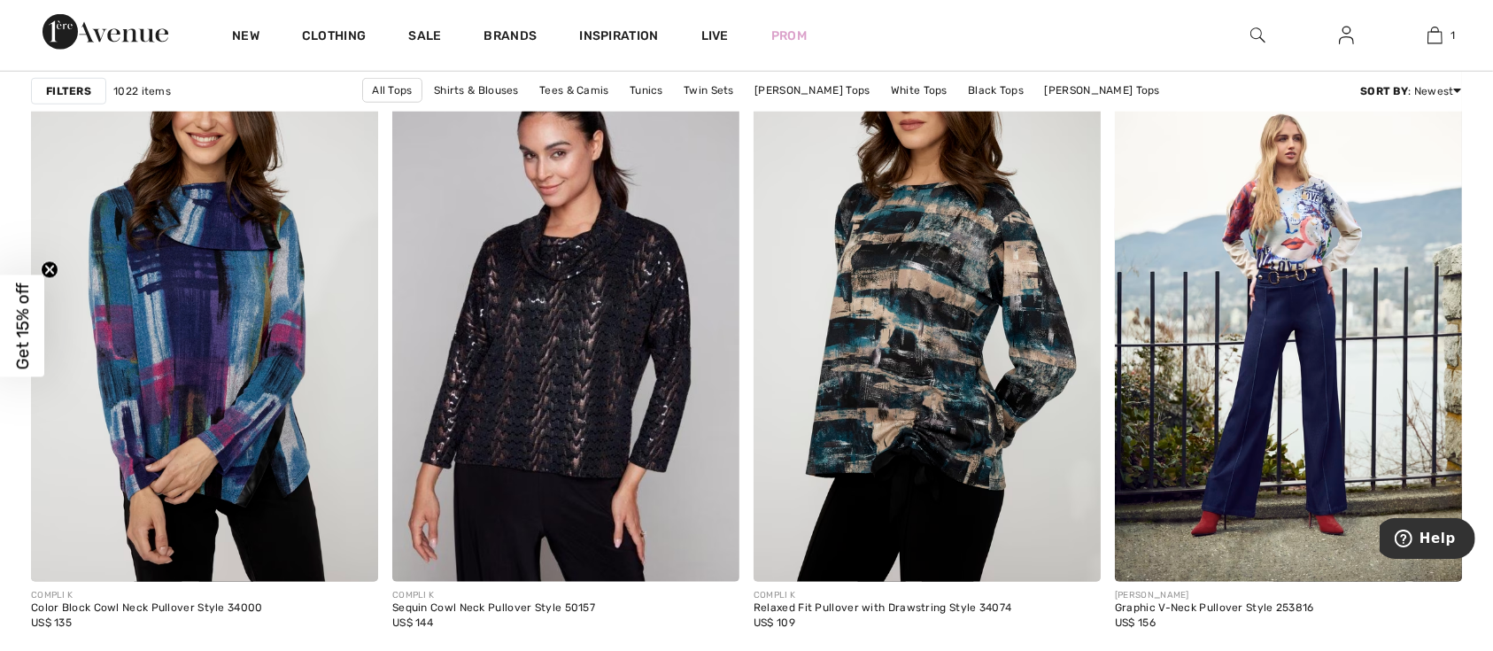
scroll to position [8421, 0]
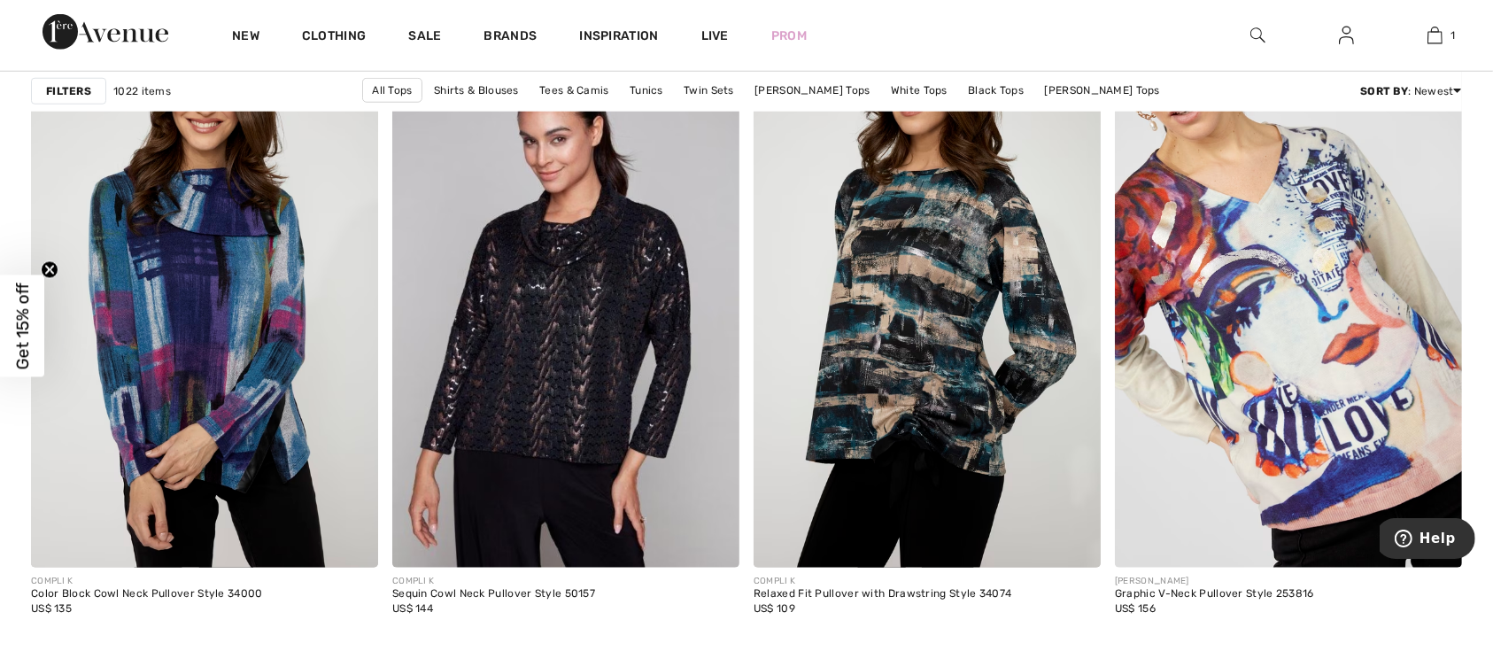
click at [1321, 385] on img at bounding box center [1288, 307] width 347 height 521
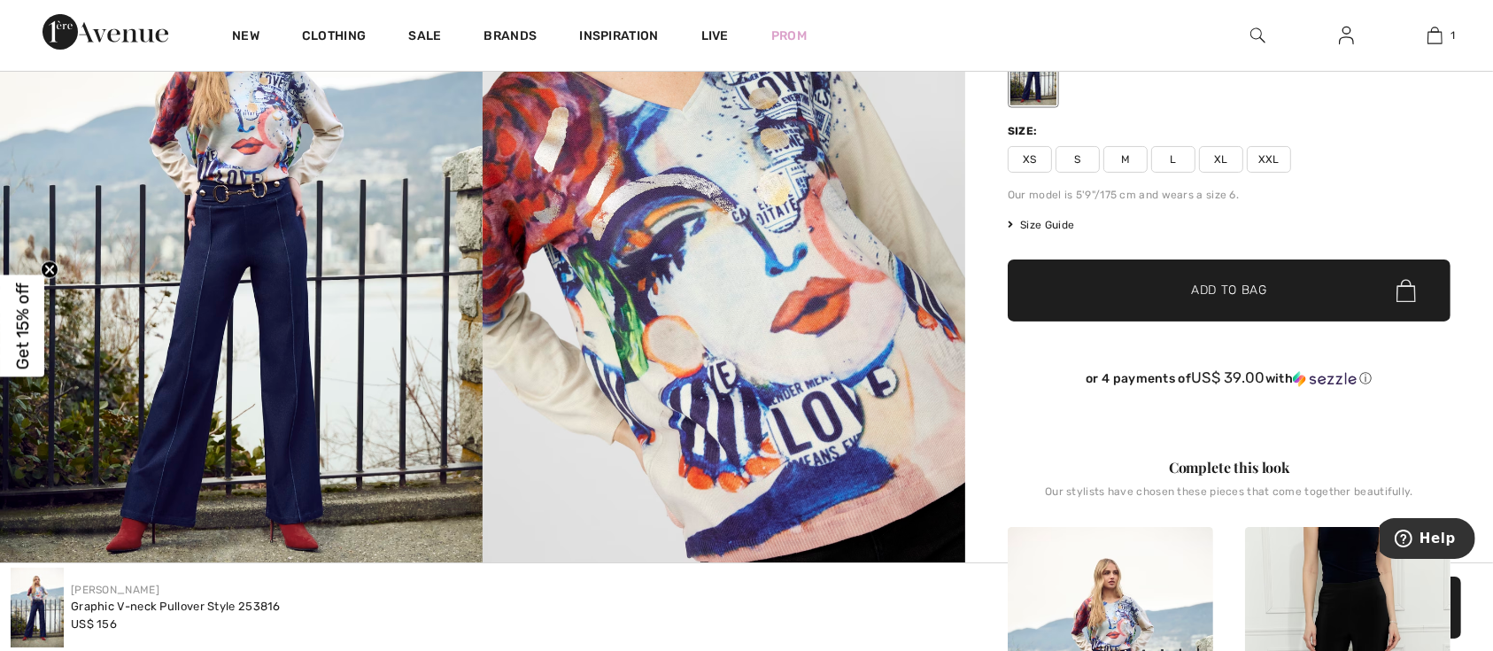
scroll to position [284, 0]
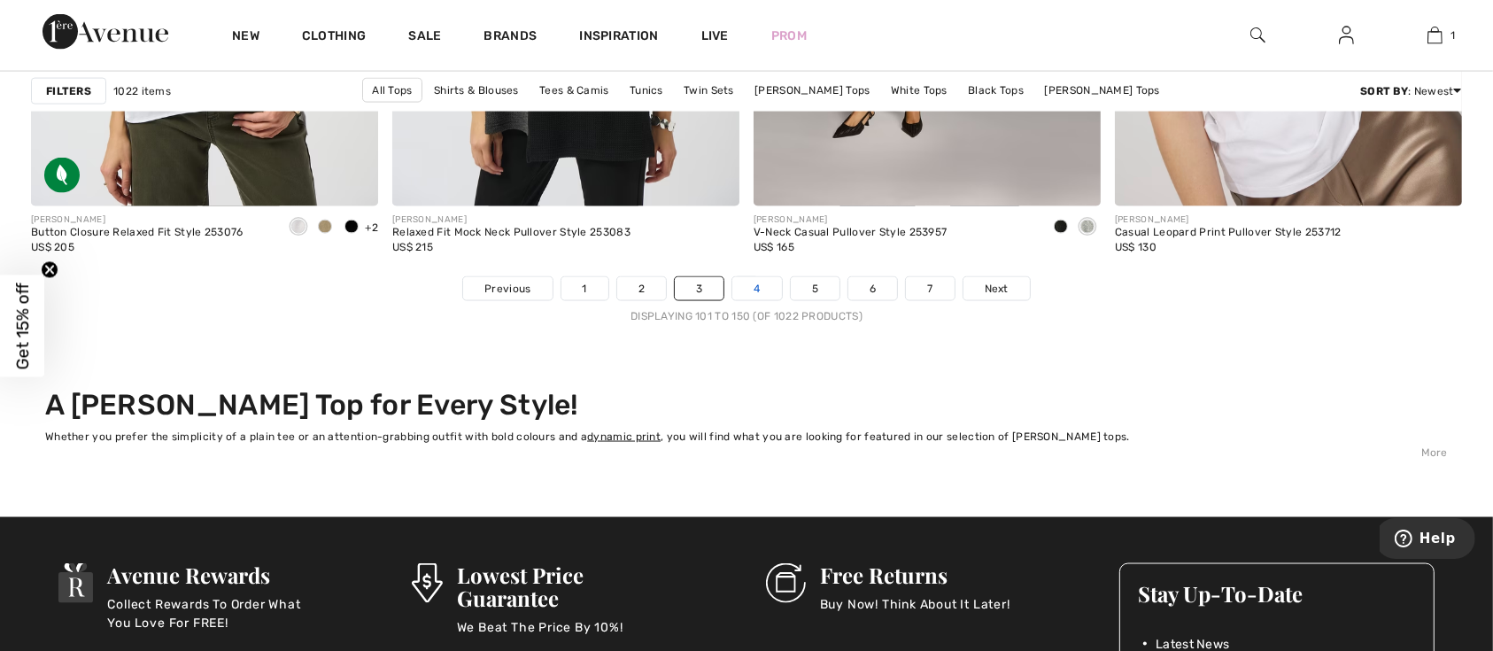
click at [761, 300] on link "4" at bounding box center [756, 288] width 49 height 23
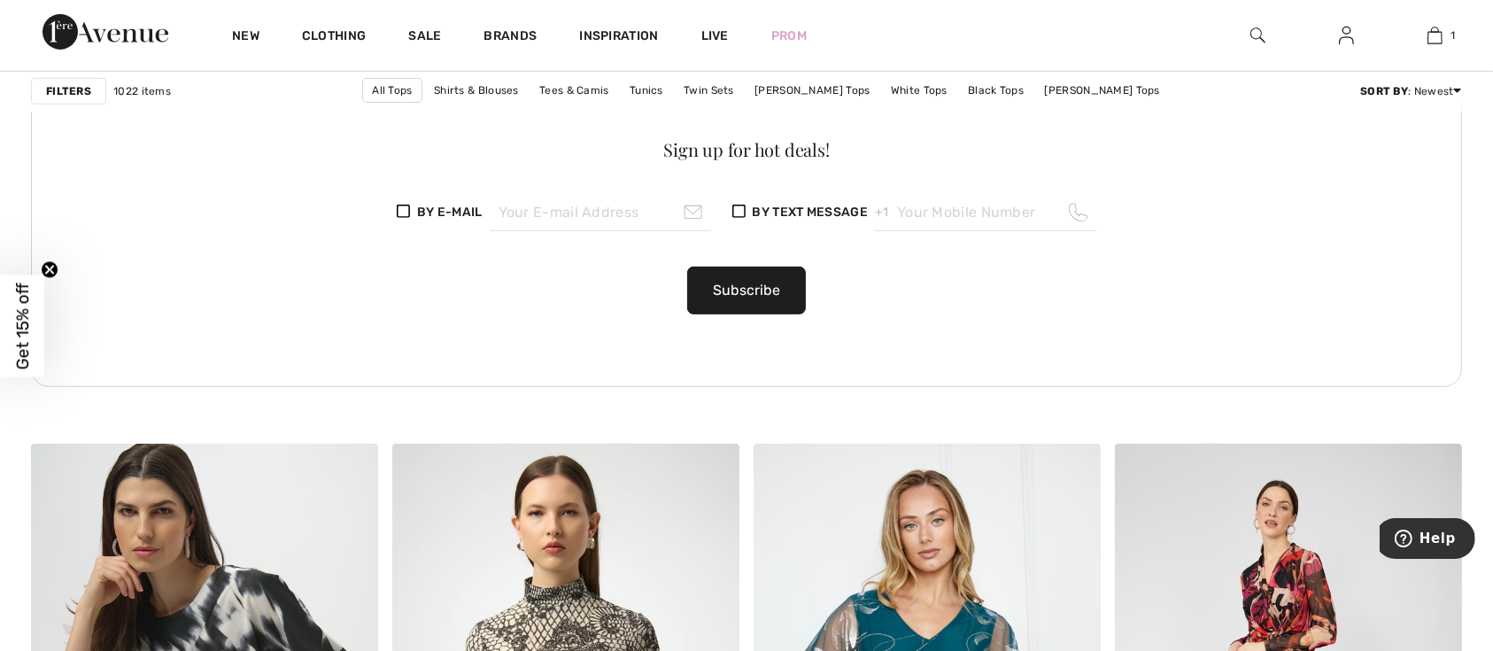
scroll to position [6936, 0]
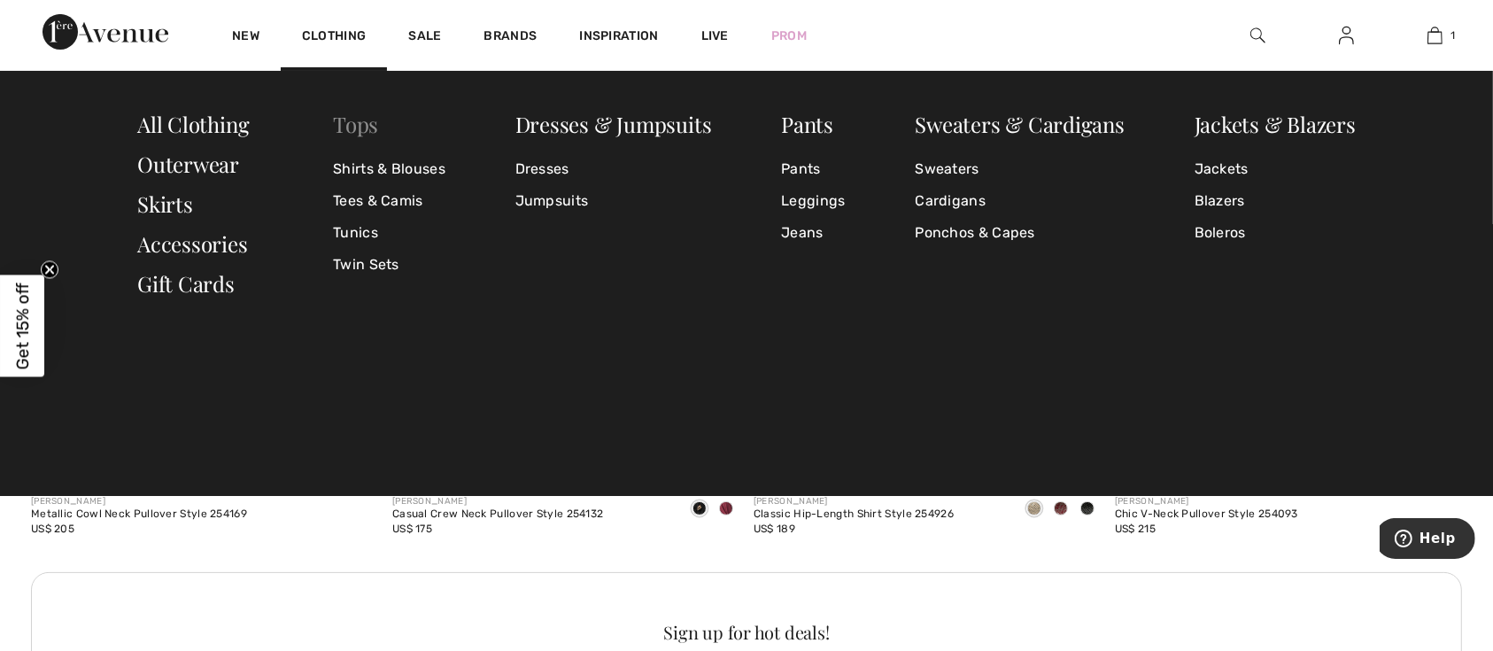
click at [368, 121] on link "Tops" at bounding box center [355, 124] width 45 height 28
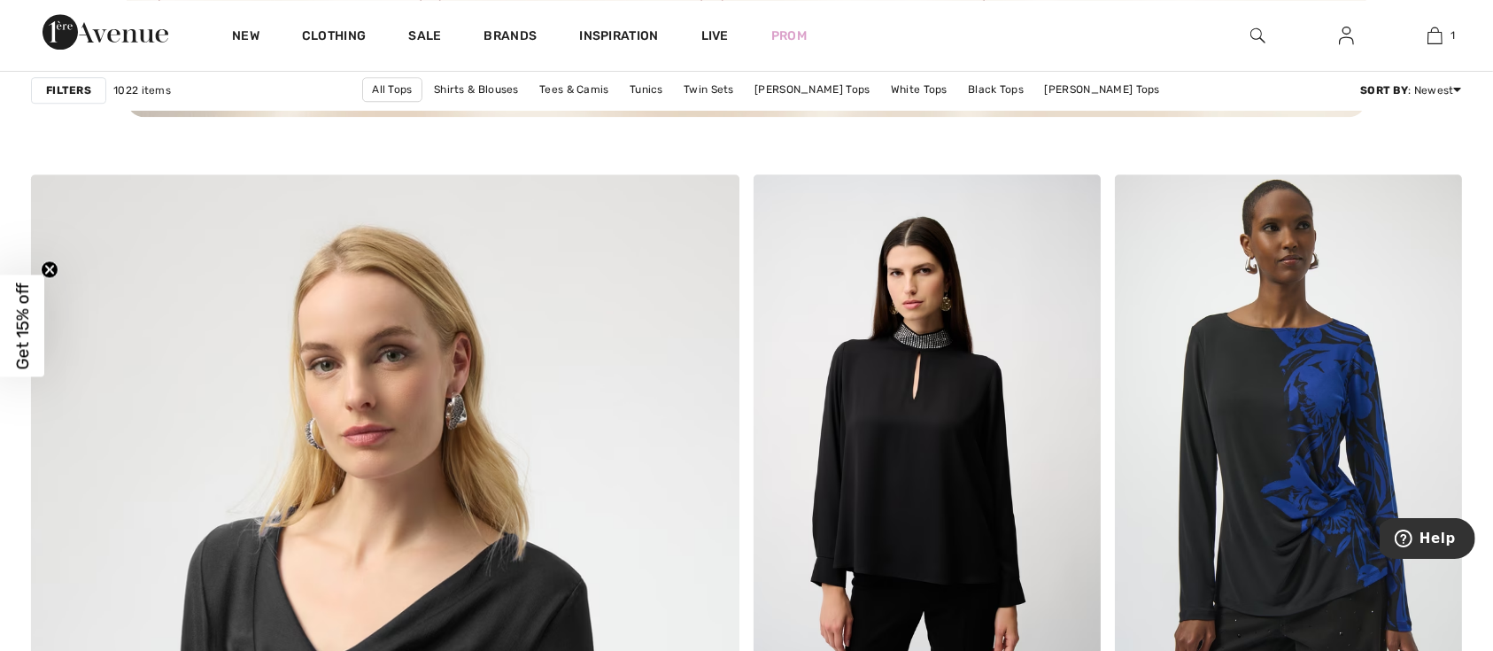
scroll to position [4721, 0]
